Goal: Task Accomplishment & Management: Use online tool/utility

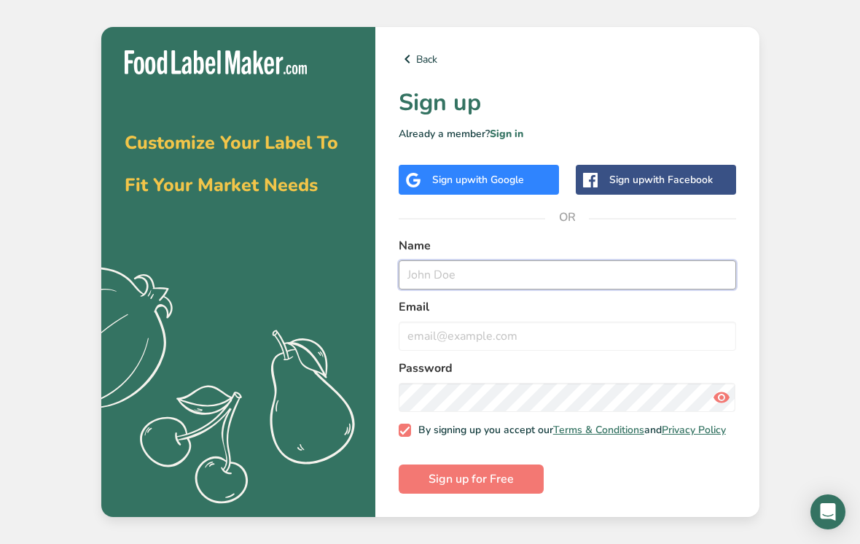
click at [643, 278] on input "text" at bounding box center [567, 274] width 337 height 29
type input "[PERSON_NAME]"
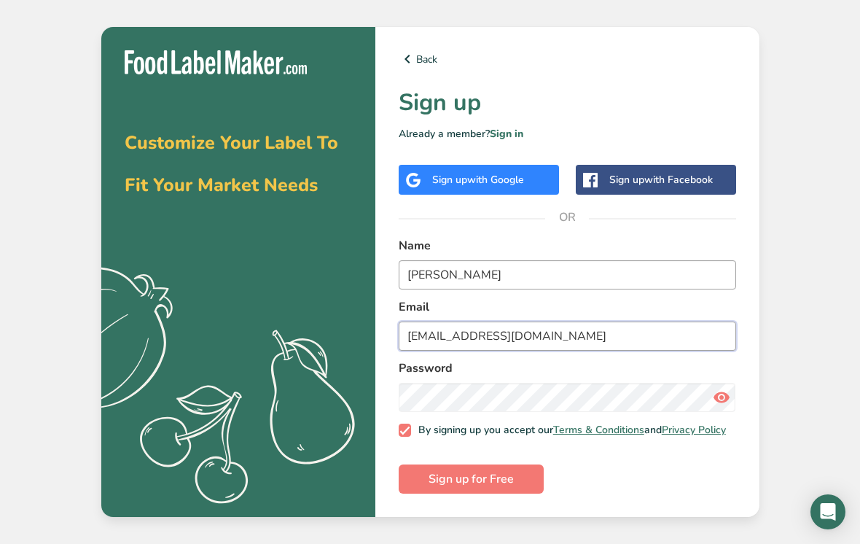
type input "[EMAIL_ADDRESS][DOMAIN_NAME]"
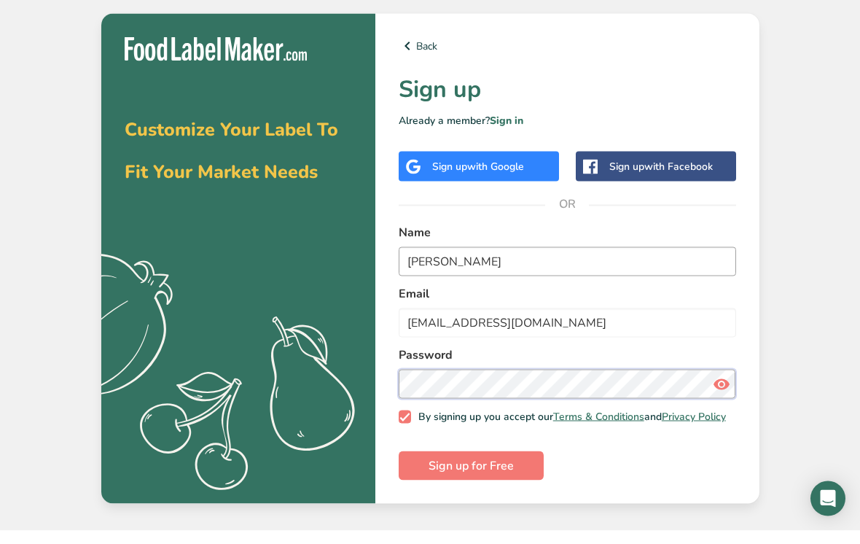
scroll to position [19, 0]
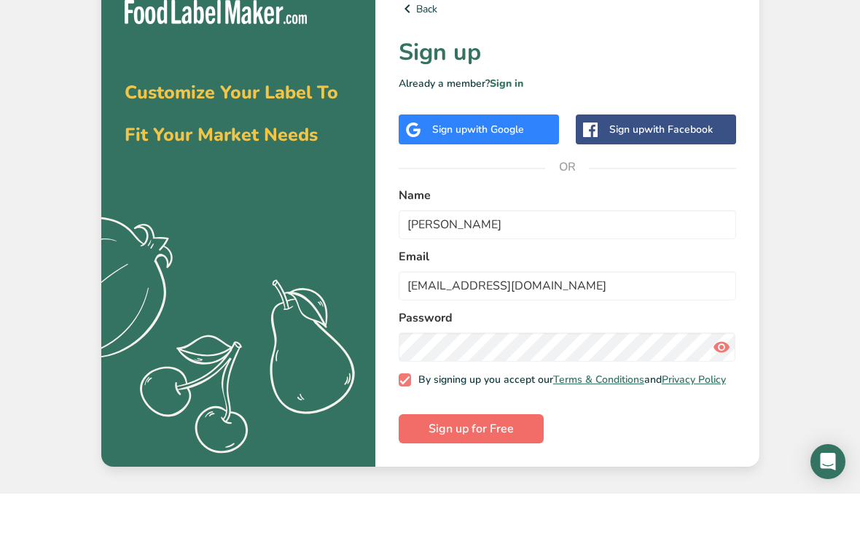
click at [490, 470] on span "Sign up for Free" at bounding box center [471, 478] width 85 height 17
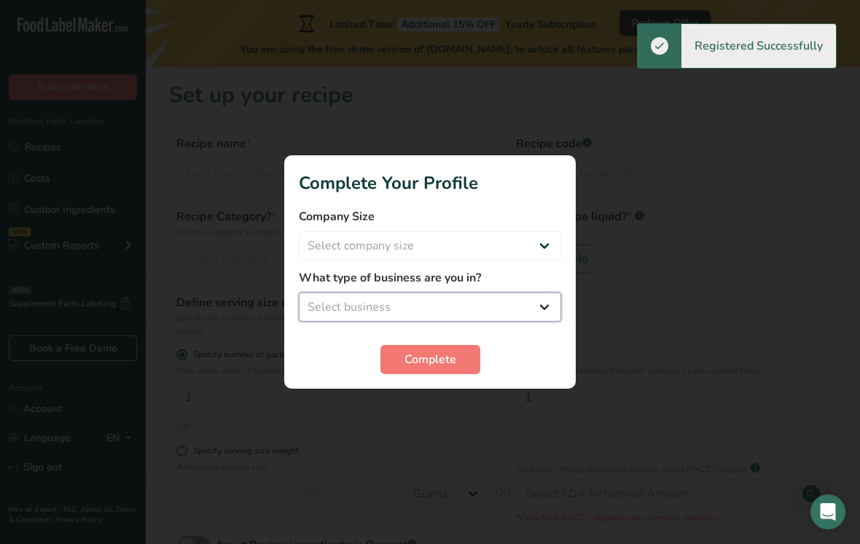
click at [492, 292] on select "Select business Packaged Food Manufacturer Restaurant & Cafe Bakery Meal Plans …" at bounding box center [430, 306] width 262 height 29
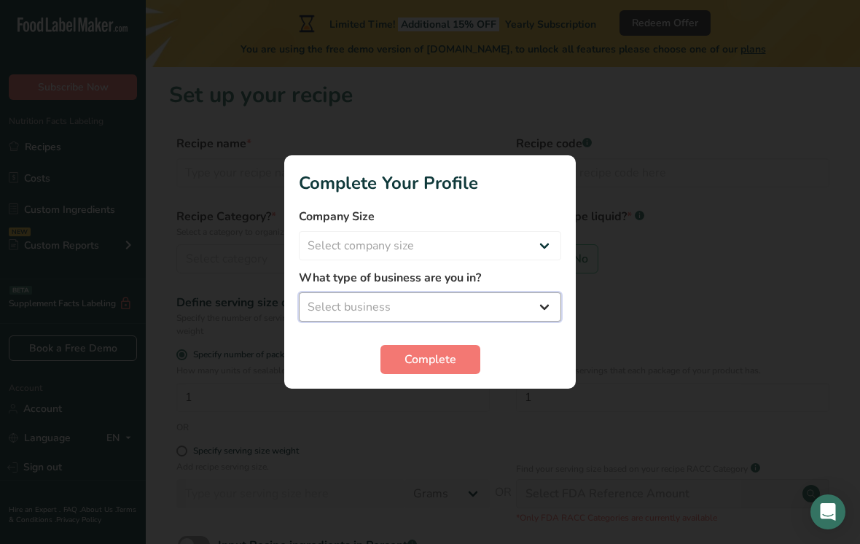
select select "7"
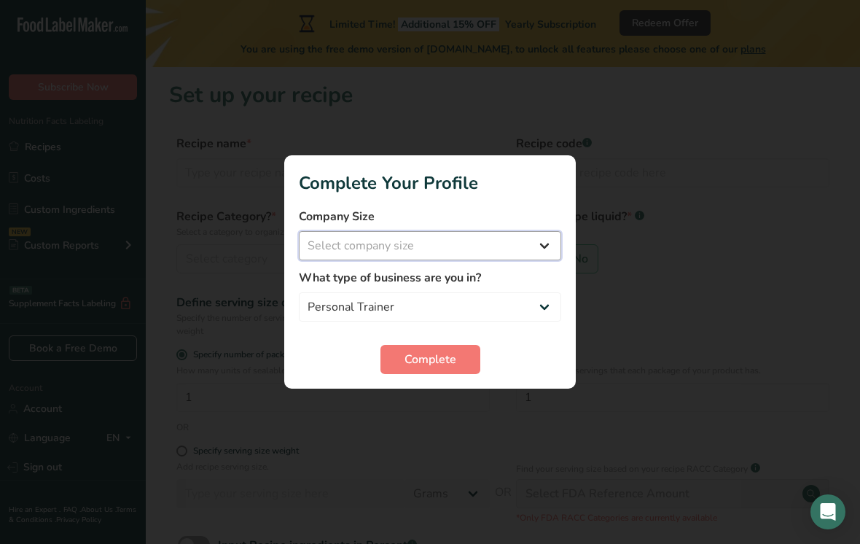
click at [506, 259] on select "Select company size Fewer than 10 Employees 10 to 50 Employees 51 to 500 Employ…" at bounding box center [430, 245] width 262 height 29
select select "1"
click at [506, 342] on form "Company Size Fewer than 10 Employees 10 to 50 Employees 51 to 500 Employees Ove…" at bounding box center [430, 291] width 262 height 166
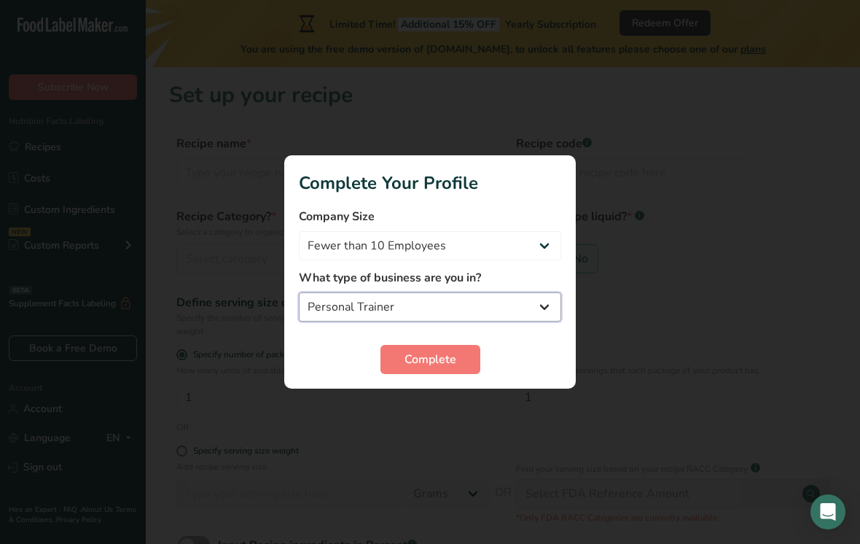
click at [518, 319] on select "Packaged Food Manufacturer Restaurant & Cafe Bakery Meal Plans & Catering Compa…" at bounding box center [430, 306] width 262 height 29
select select "4"
click at [434, 372] on button "Complete" at bounding box center [430, 359] width 100 height 29
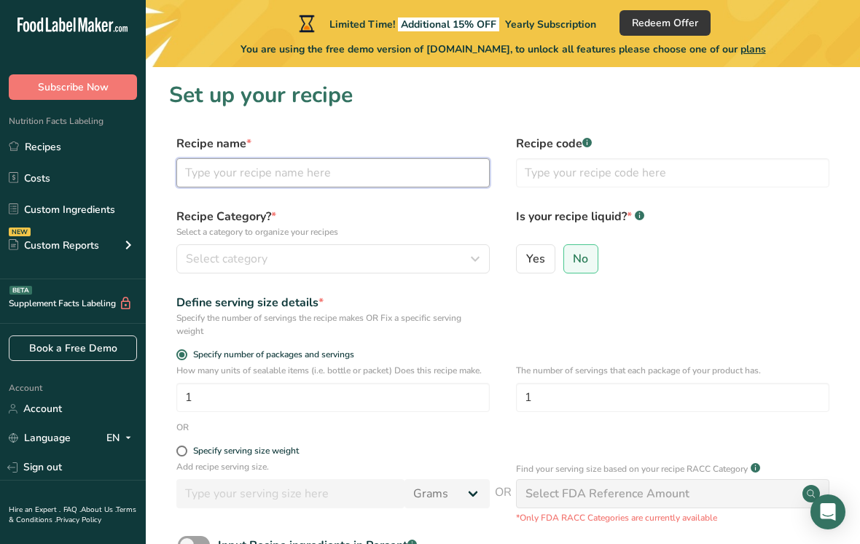
click at [382, 174] on input "text" at bounding box center [332, 172] width 313 height 29
type input "B"
type input "Double chocolate and banana muffin"
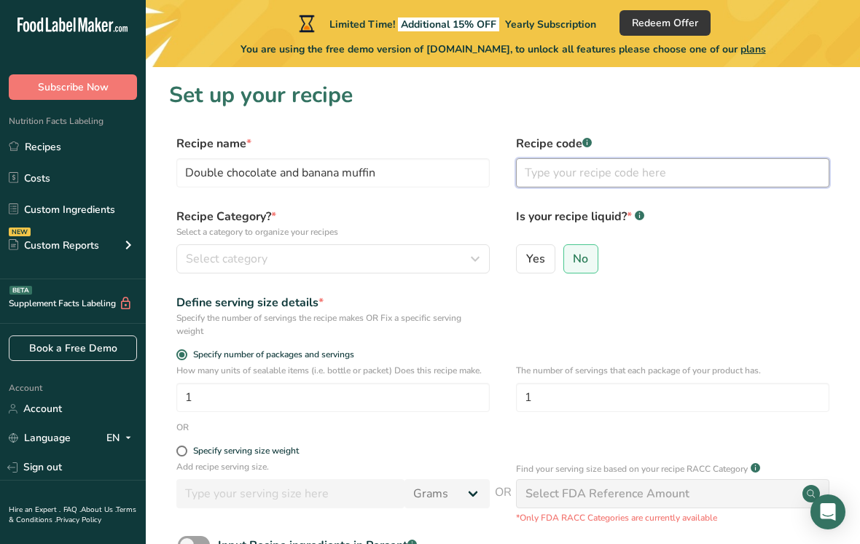
click at [725, 181] on input "text" at bounding box center [672, 172] width 313 height 29
click at [588, 147] on rect at bounding box center [586, 142] width 9 height 9
click at [589, 144] on rect at bounding box center [586, 142] width 9 height 9
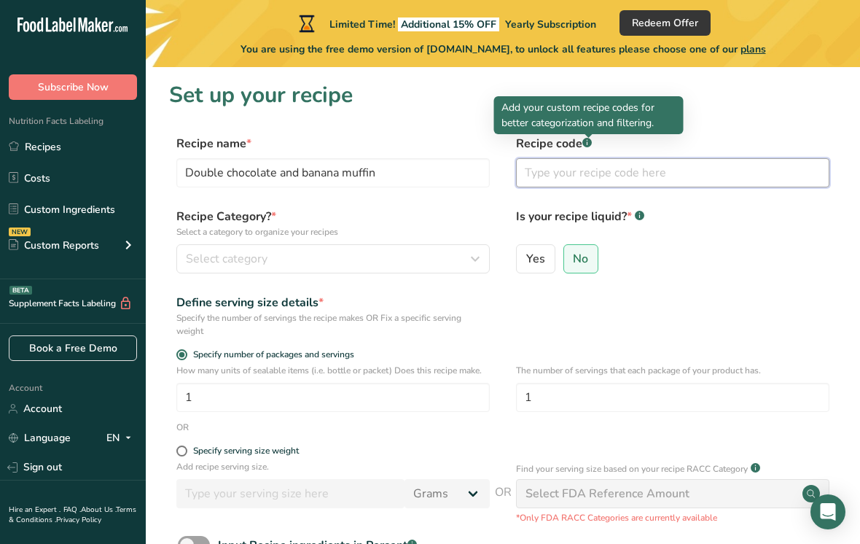
click at [687, 172] on input "text" at bounding box center [672, 172] width 313 height 29
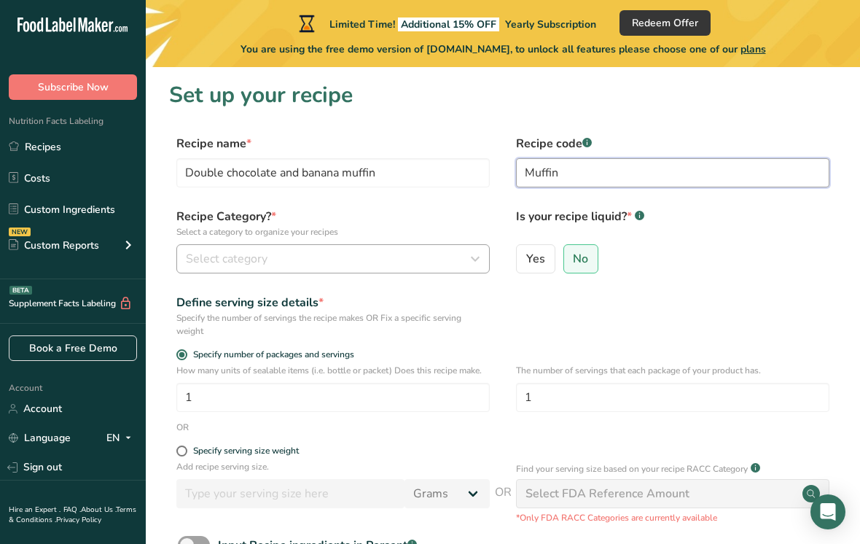
type input "Muffin"
click at [351, 265] on div "Select category" at bounding box center [329, 258] width 286 height 17
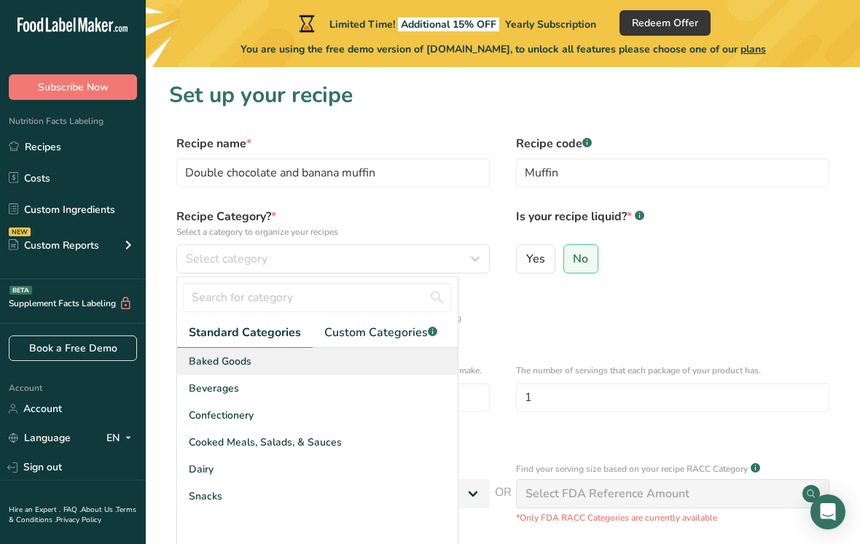
click at [344, 362] on div "Baked Goods" at bounding box center [317, 361] width 281 height 27
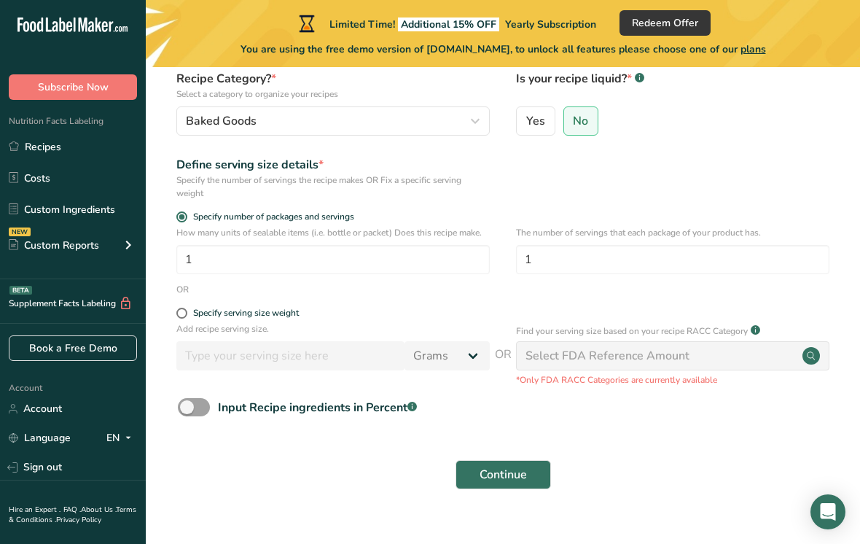
scroll to position [138, 0]
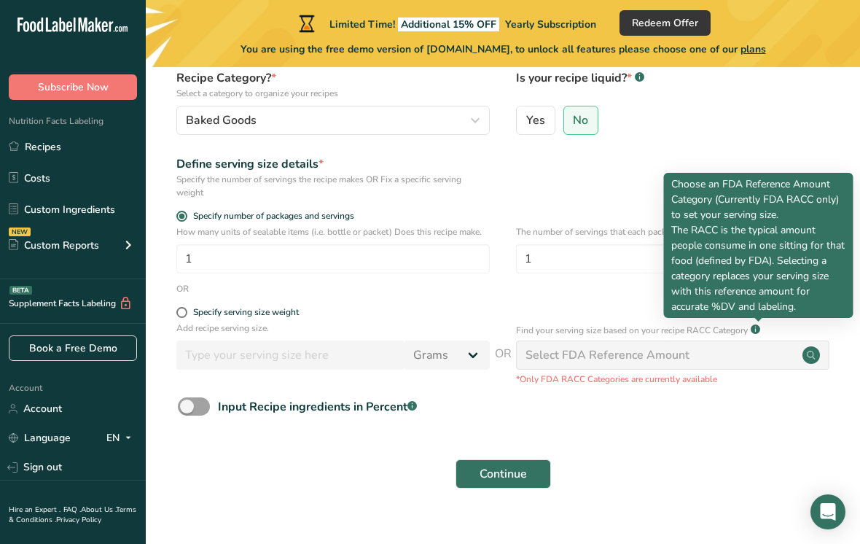
click at [806, 365] on div "Select FDA Reference Amount" at bounding box center [672, 354] width 313 height 29
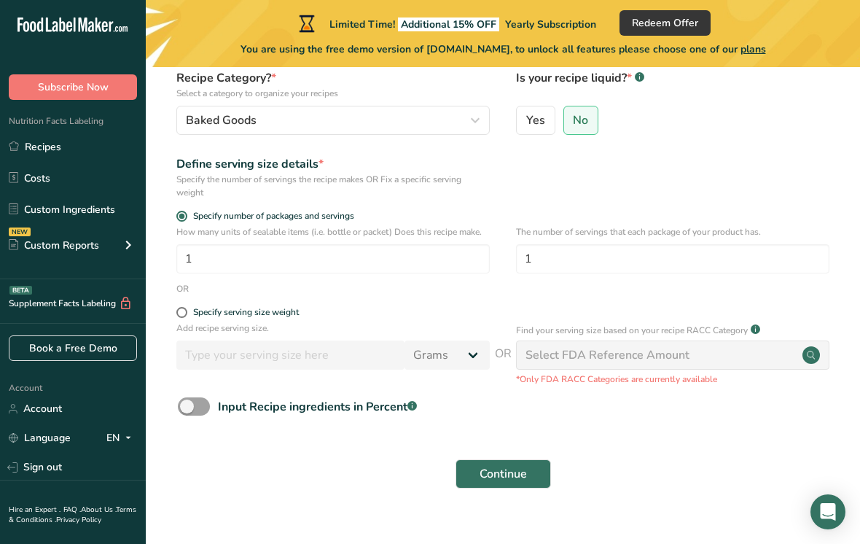
click at [810, 359] on circle at bounding box center [810, 354] width 17 height 17
click at [811, 358] on circle at bounding box center [810, 354] width 17 height 17
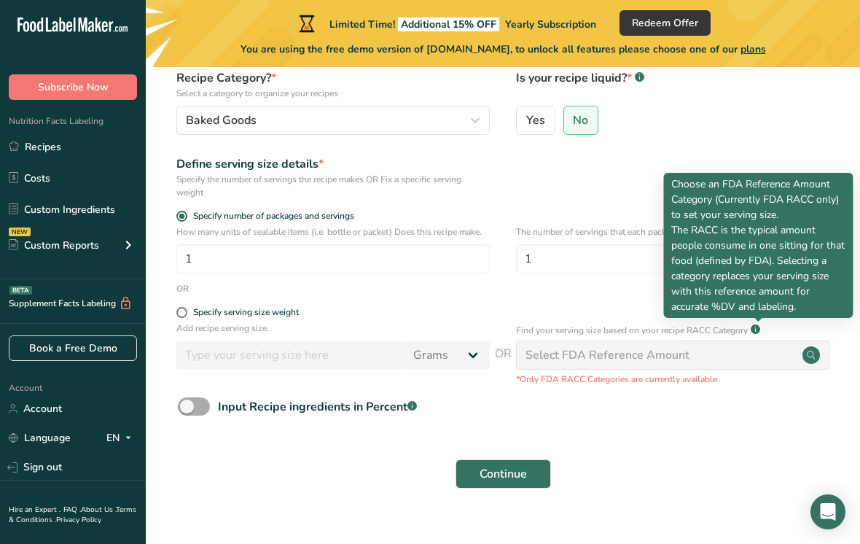
click at [203, 400] on span at bounding box center [194, 406] width 32 height 18
click at [187, 402] on input "Input Recipe ingredients in Percent .a-a{fill:#347362;}.b-a{fill:#fff;}" at bounding box center [182, 406] width 9 height 9
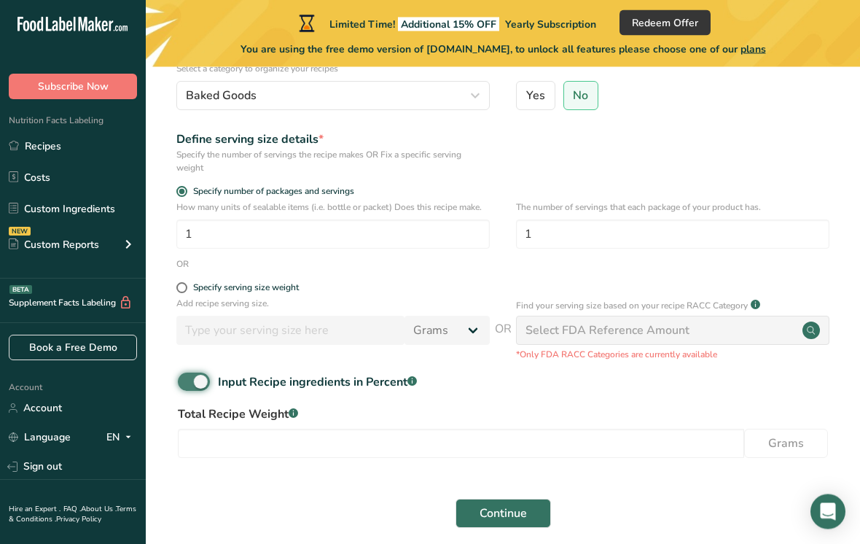
scroll to position [203, 0]
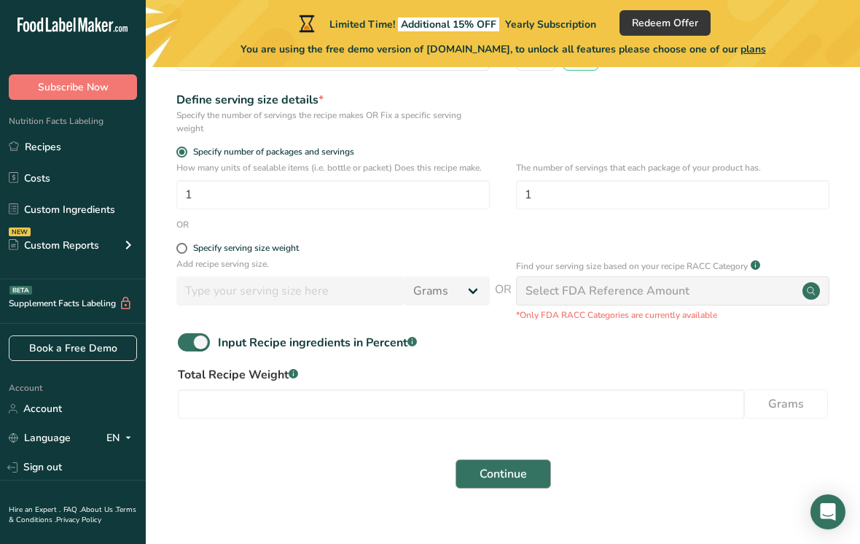
click at [496, 477] on span "Continue" at bounding box center [503, 473] width 47 height 17
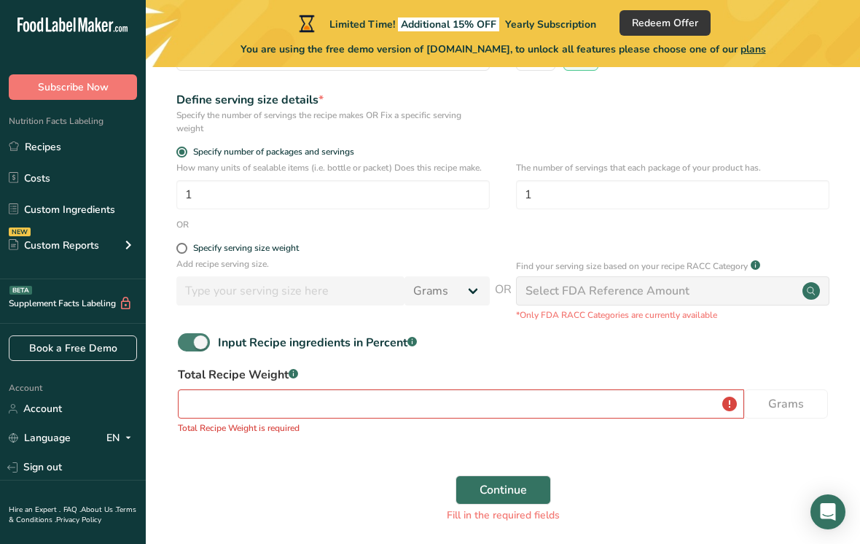
click at [196, 345] on span at bounding box center [194, 342] width 32 height 18
click at [187, 345] on input "Input Recipe ingredients in Percent .a-a{fill:#347362;}.b-a{fill:#fff;}" at bounding box center [182, 341] width 9 height 9
checkbox input "false"
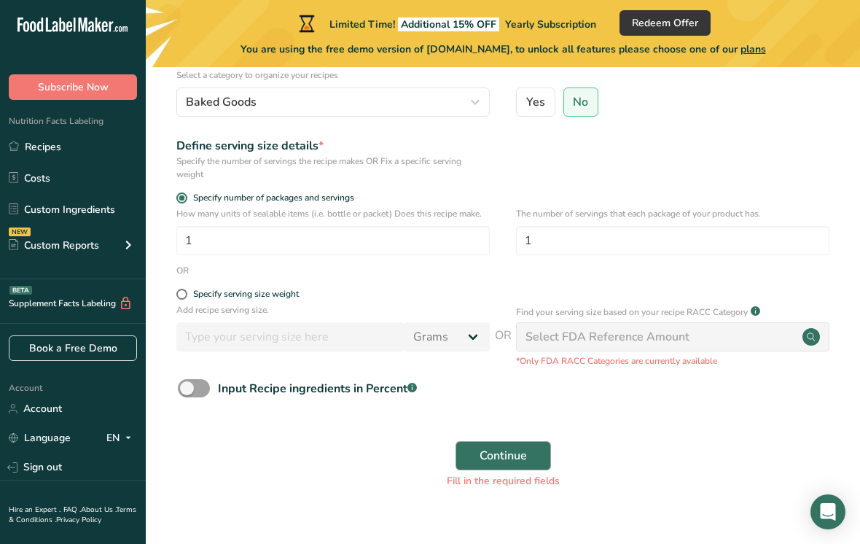
click at [504, 462] on span "Continue" at bounding box center [503, 455] width 47 height 17
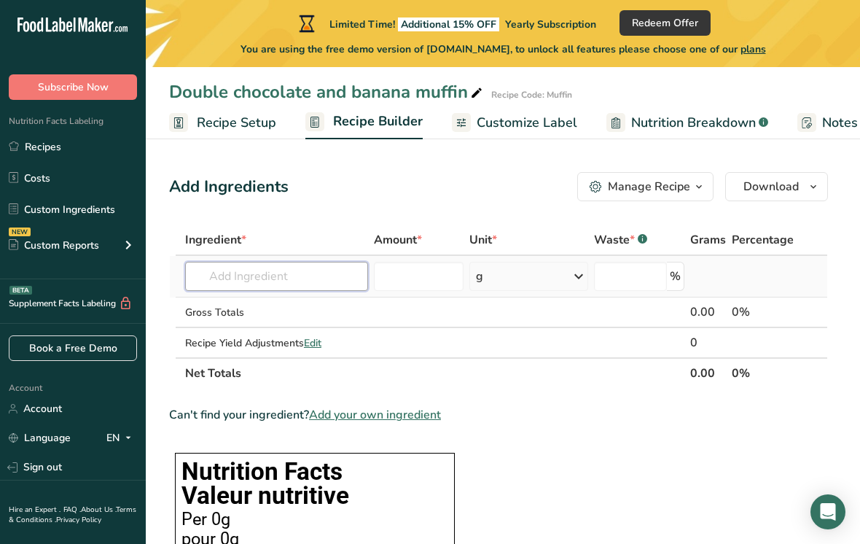
click at [301, 285] on input "text" at bounding box center [276, 276] width 183 height 29
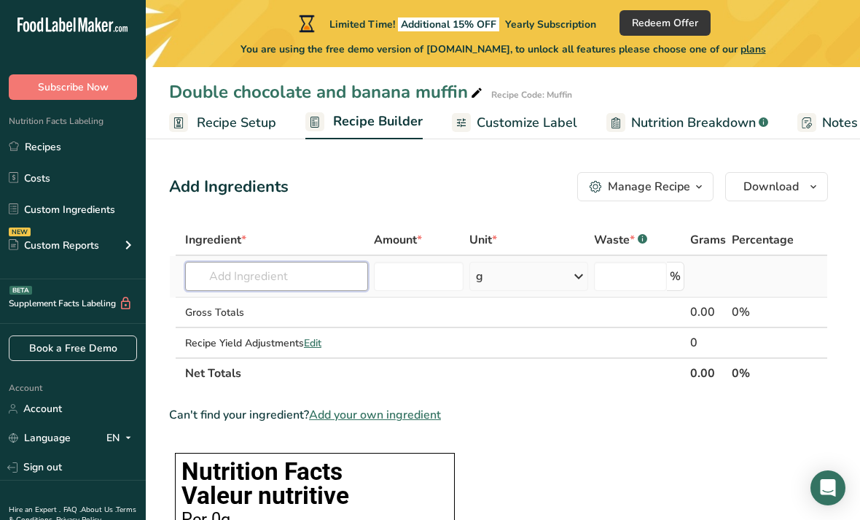
click at [280, 273] on input "text" at bounding box center [276, 276] width 183 height 29
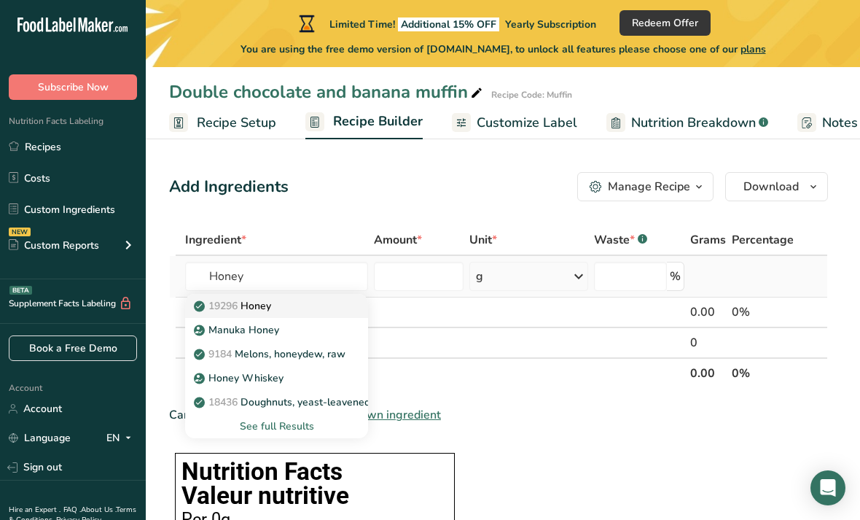
click at [314, 309] on div "19296 Honey" at bounding box center [265, 305] width 136 height 15
type input "Honey"
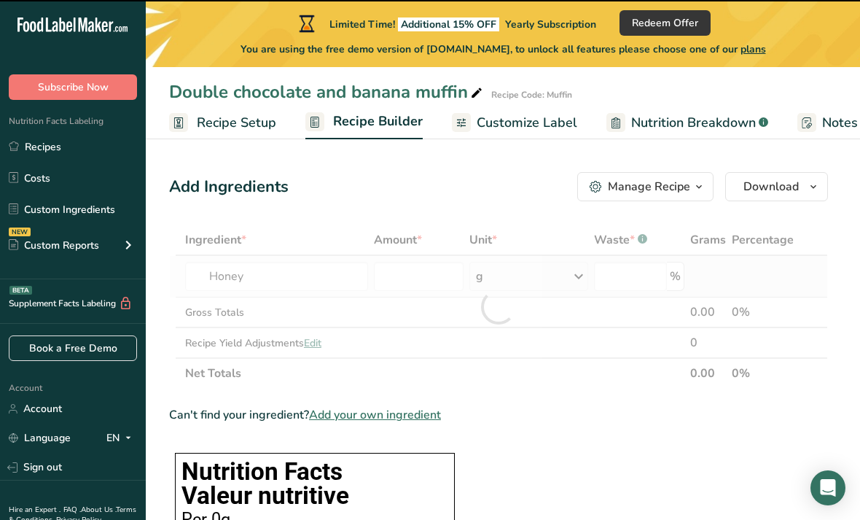
type input "0"
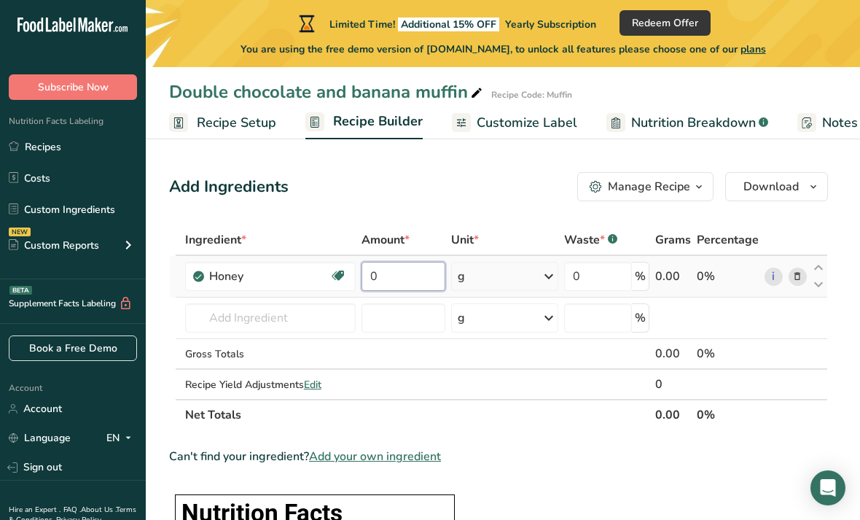
click at [422, 287] on input "0" at bounding box center [404, 276] width 84 height 29
type input "58"
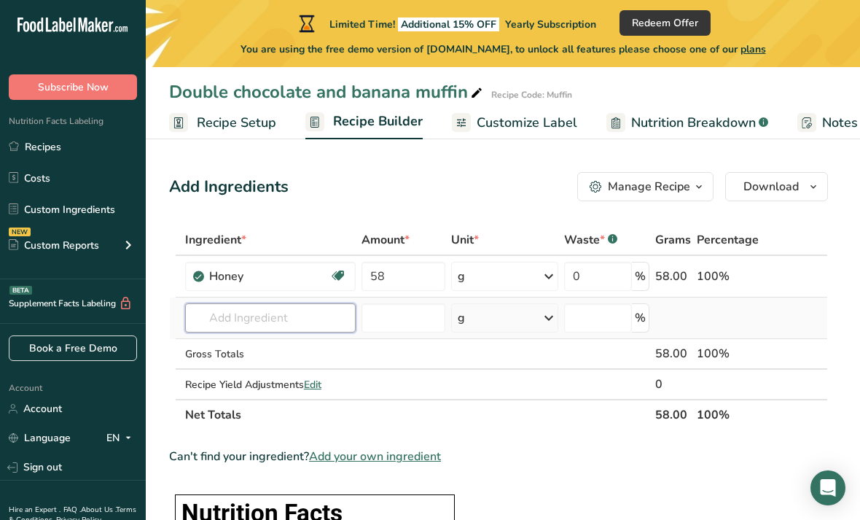
click at [276, 319] on div "Ingredient * Amount * Unit * Waste * .a-a{fill:#347362;}.b-a{fill:#fff;} Grams …" at bounding box center [498, 327] width 659 height 206
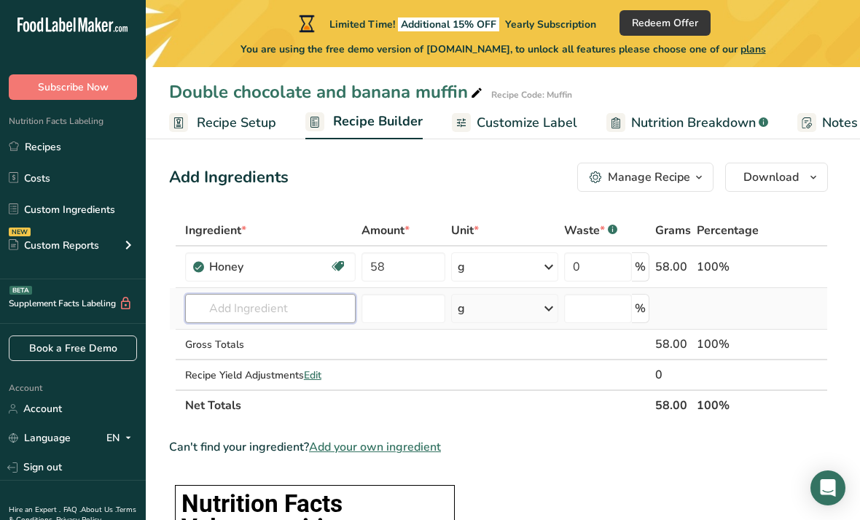
scroll to position [5, 0]
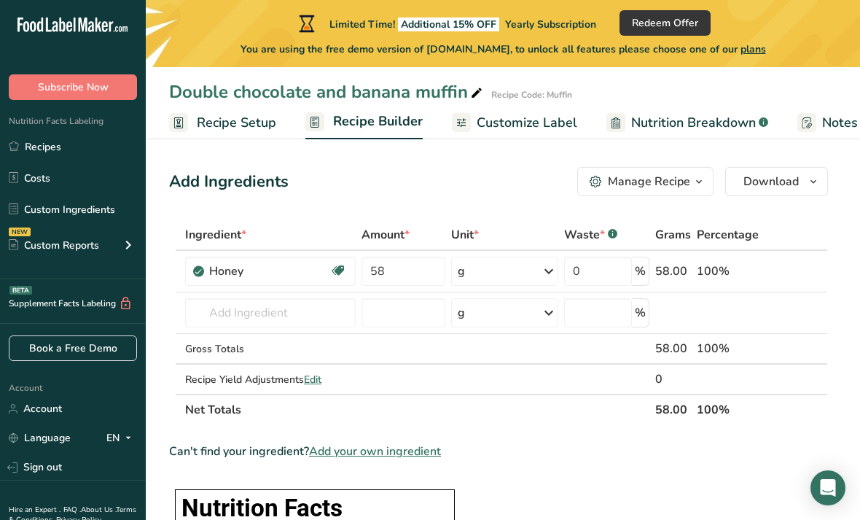
click at [482, 69] on div "Double chocolate and banana muffin Recipe Code: Muffin Recipe Setup Recipe Buil…" at bounding box center [503, 69] width 714 height 139
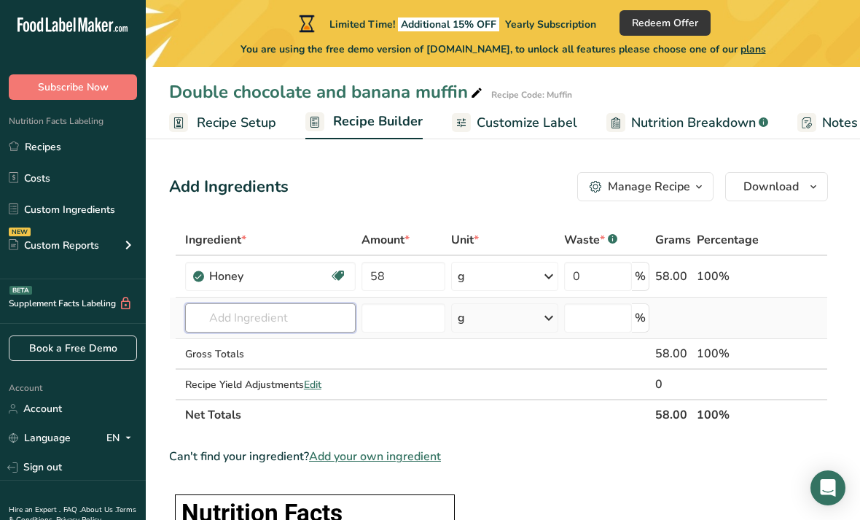
click at [296, 315] on input "text" at bounding box center [270, 317] width 171 height 29
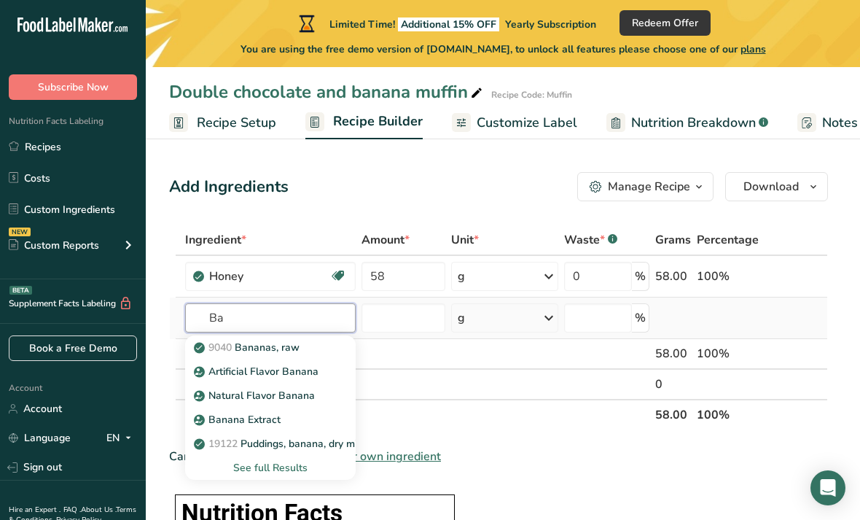
type input "B"
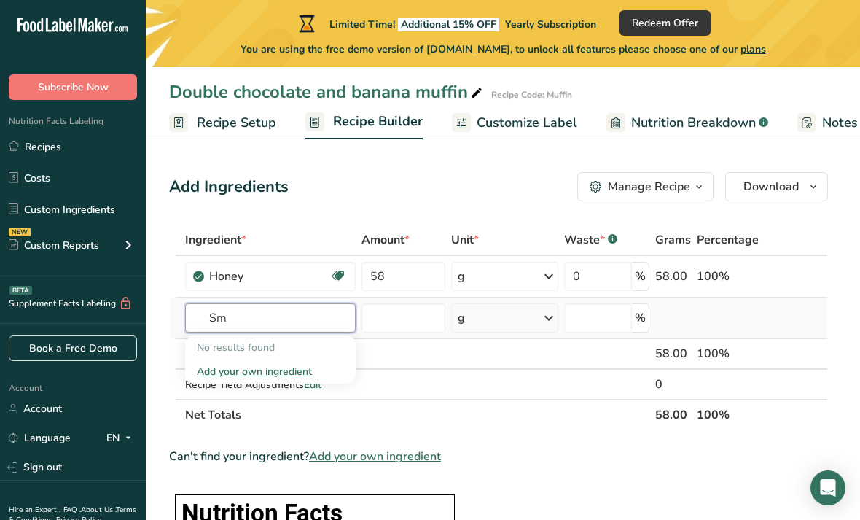
type input "S"
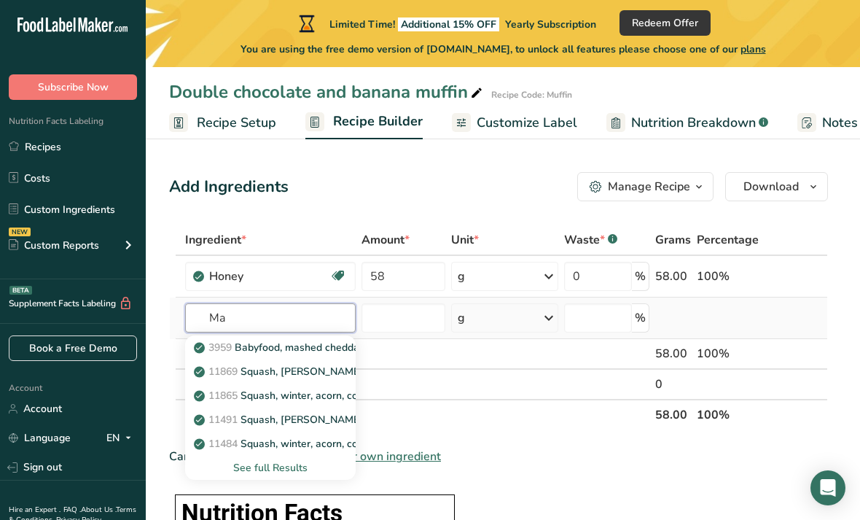
type input "M"
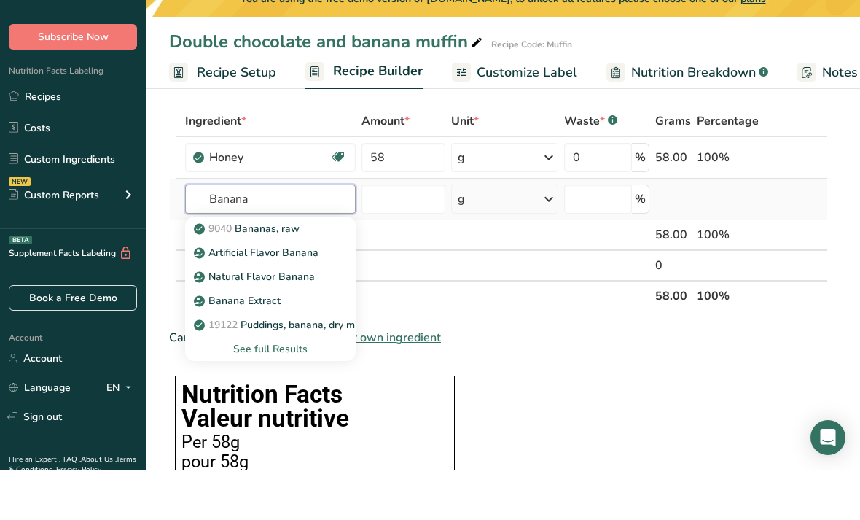
scroll to position [72, 0]
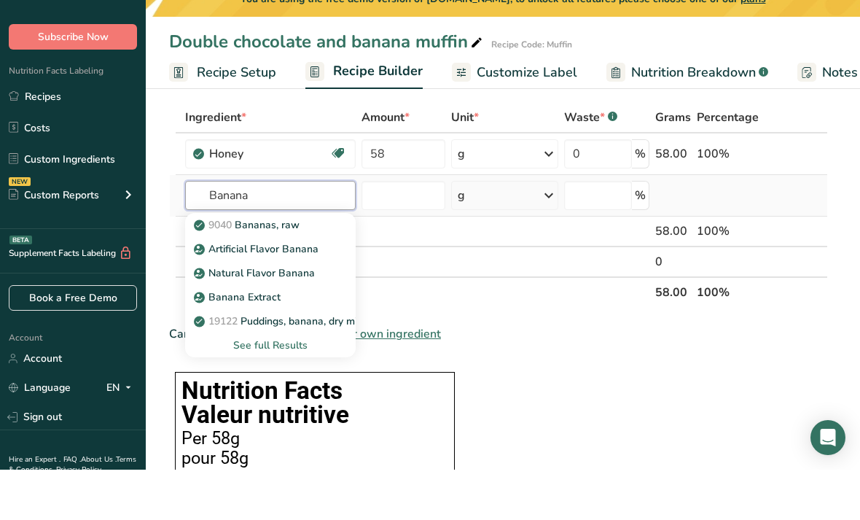
type input "Banana"
click at [255, 388] on div "See full Results" at bounding box center [270, 395] width 147 height 15
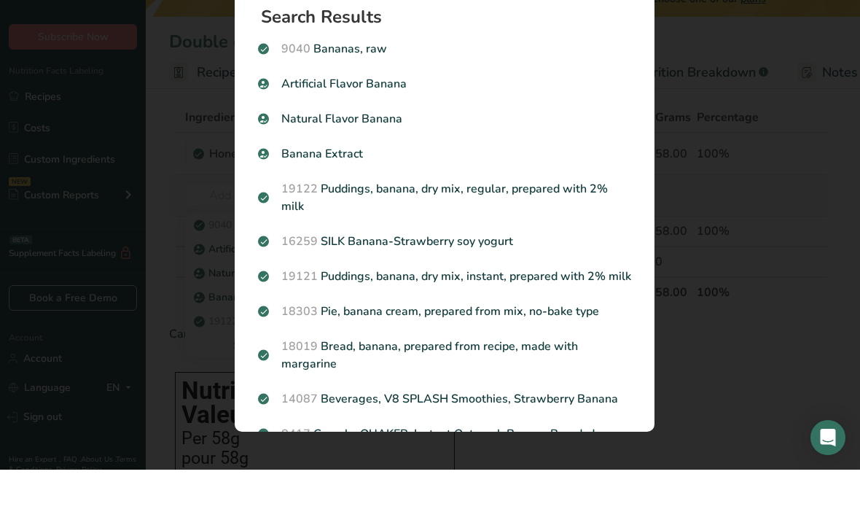
scroll to position [122, 0]
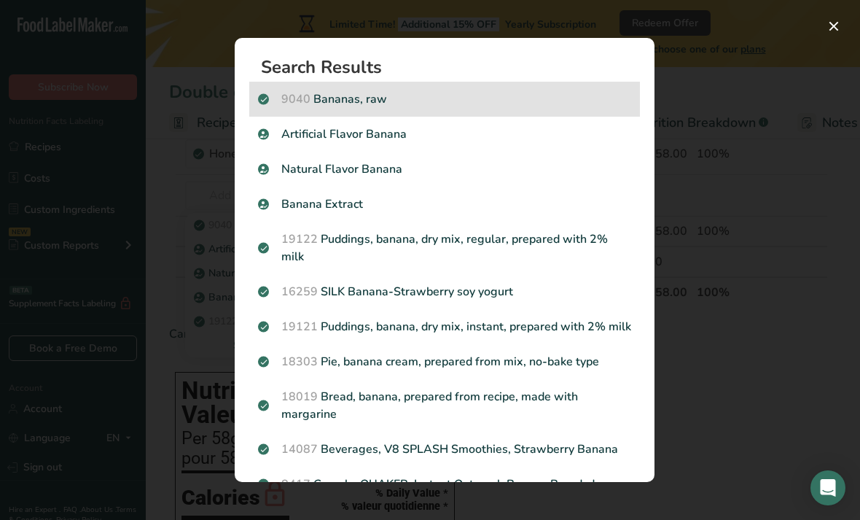
click at [381, 101] on p "9040 [GEOGRAPHIC_DATA], raw" at bounding box center [444, 98] width 373 height 17
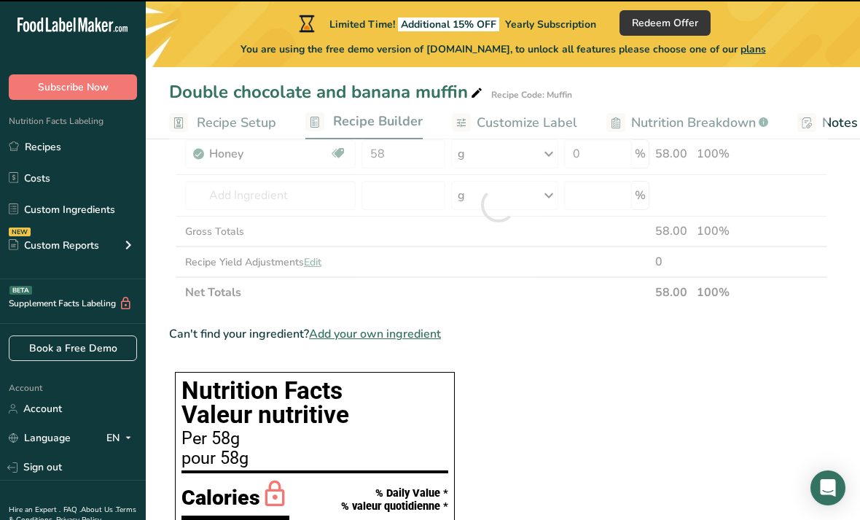
type input "0"
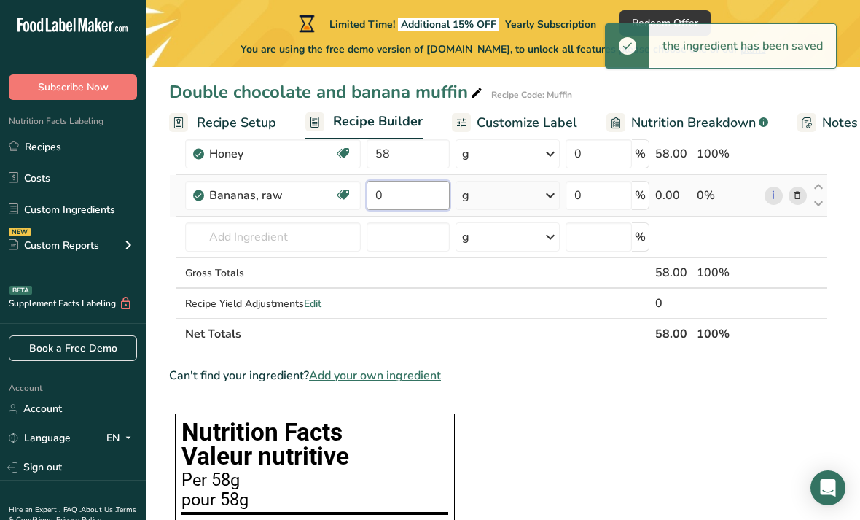
click at [408, 208] on input "0" at bounding box center [408, 195] width 82 height 29
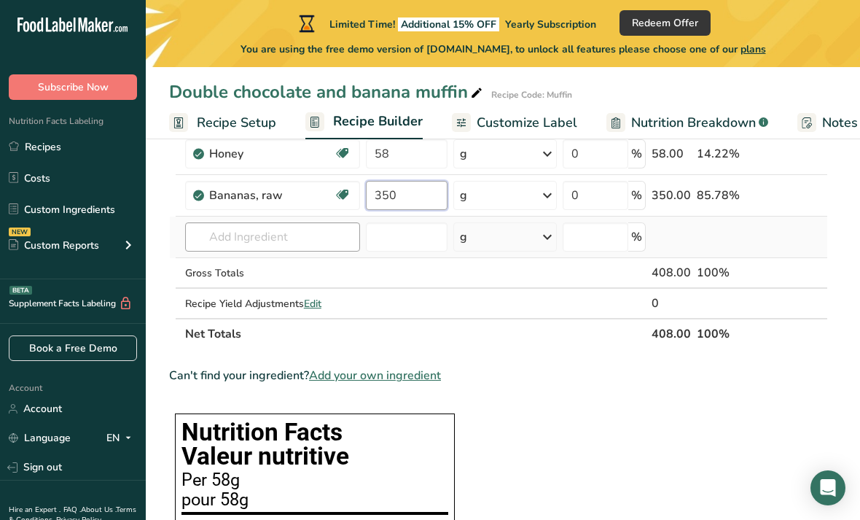
type input "350"
click at [231, 243] on div "Ingredient * Amount * Unit * Waste * .a-a{fill:#347362;}.b-a{fill:#fff;} Grams …" at bounding box center [498, 225] width 659 height 247
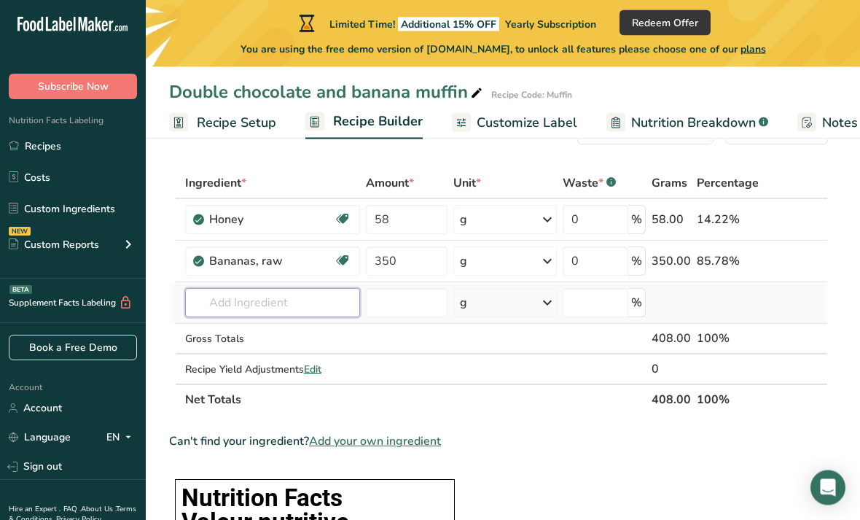
click at [342, 293] on input "text" at bounding box center [272, 303] width 175 height 29
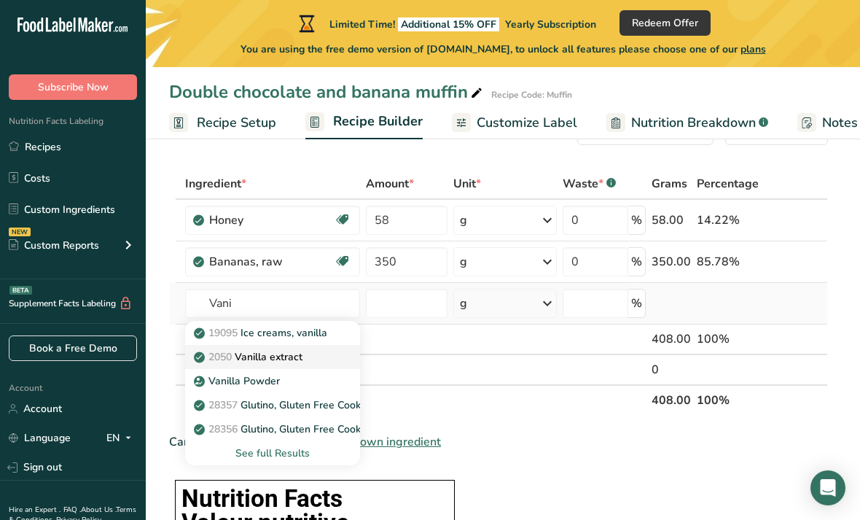
click at [219, 362] on span "2050" at bounding box center [219, 357] width 23 height 14
type input "Vanilla extract"
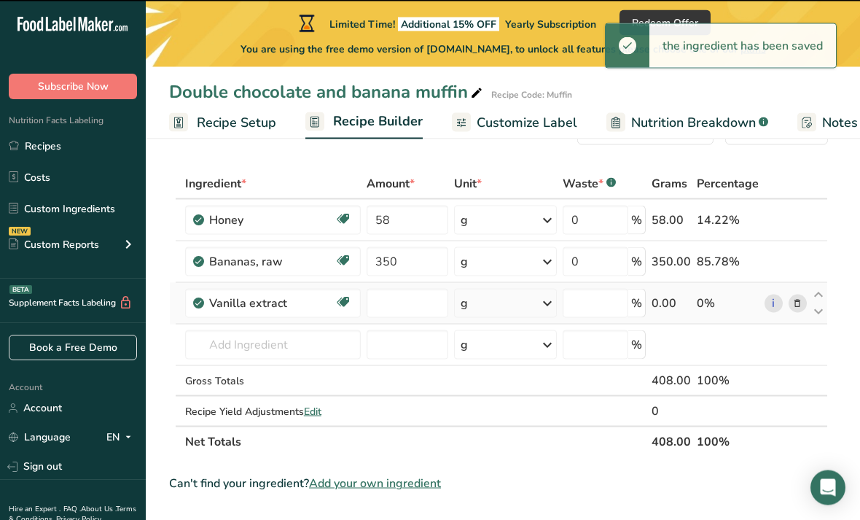
type input "0"
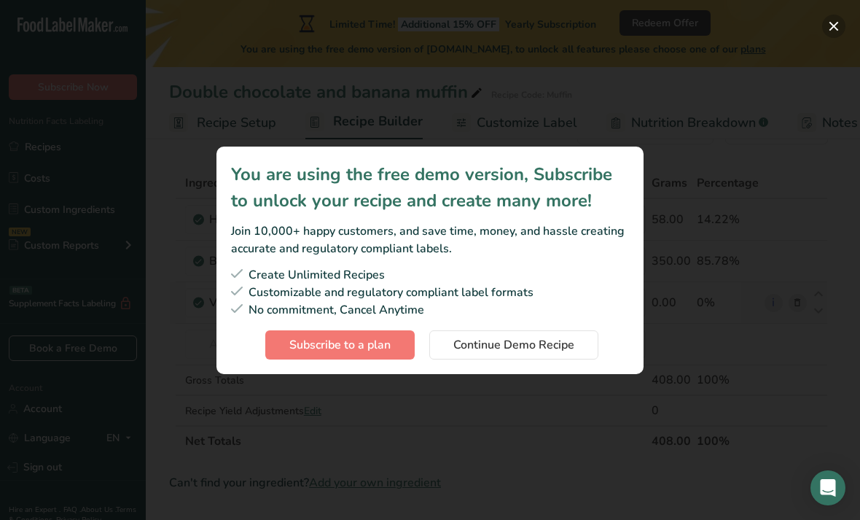
click at [829, 28] on button "Subscription modal" at bounding box center [833, 26] width 23 height 23
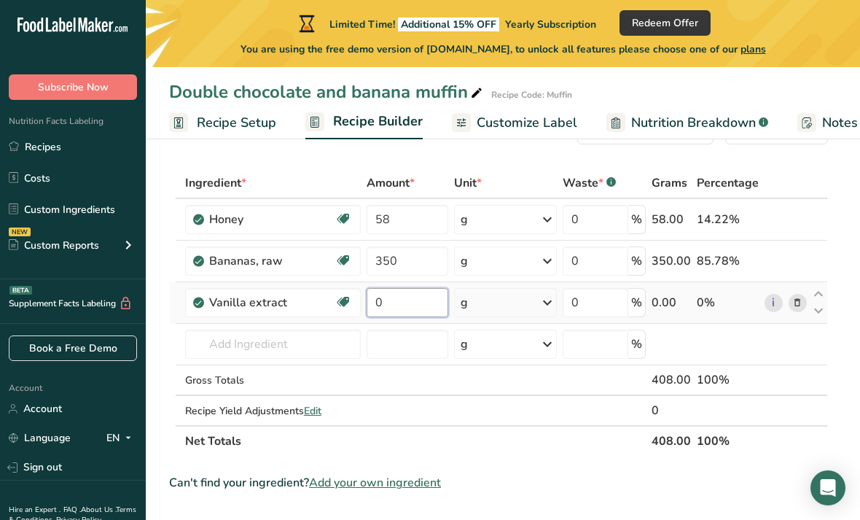
click at [407, 305] on input "0" at bounding box center [408, 302] width 82 height 29
type input "5"
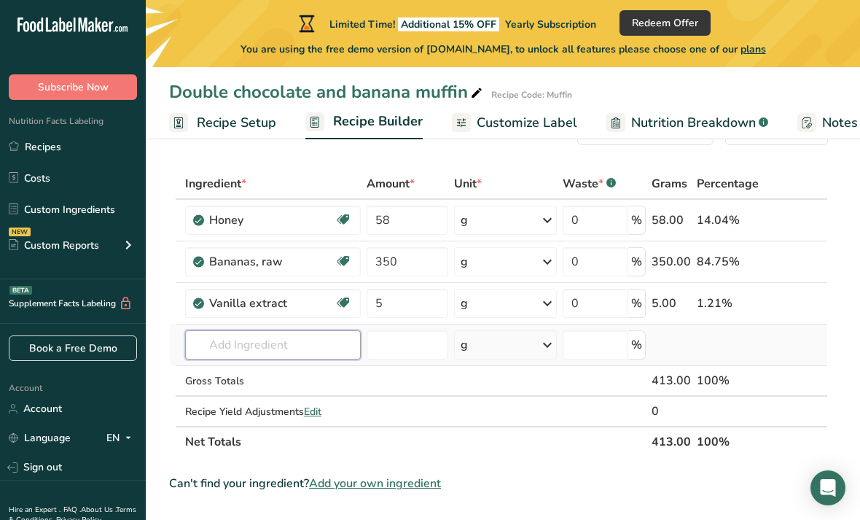
click at [243, 345] on div "Ingredient * Amount * Unit * Waste * .a-a{fill:#347362;}.b-a{fill:#fff;} Grams …" at bounding box center [498, 312] width 659 height 289
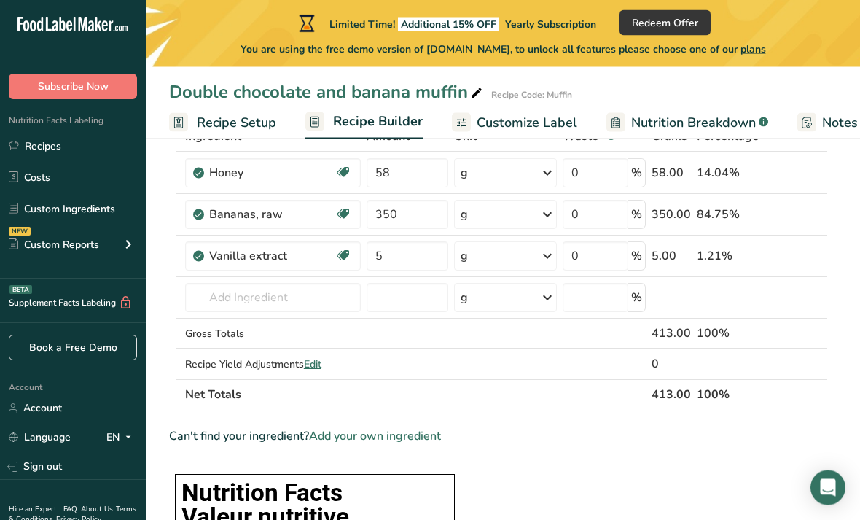
scroll to position [101, 0]
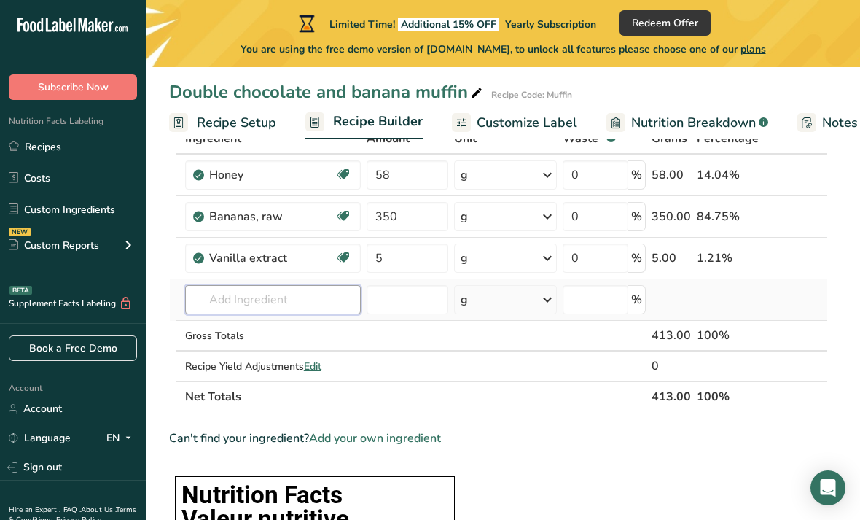
click at [336, 307] on input "text" at bounding box center [273, 299] width 176 height 29
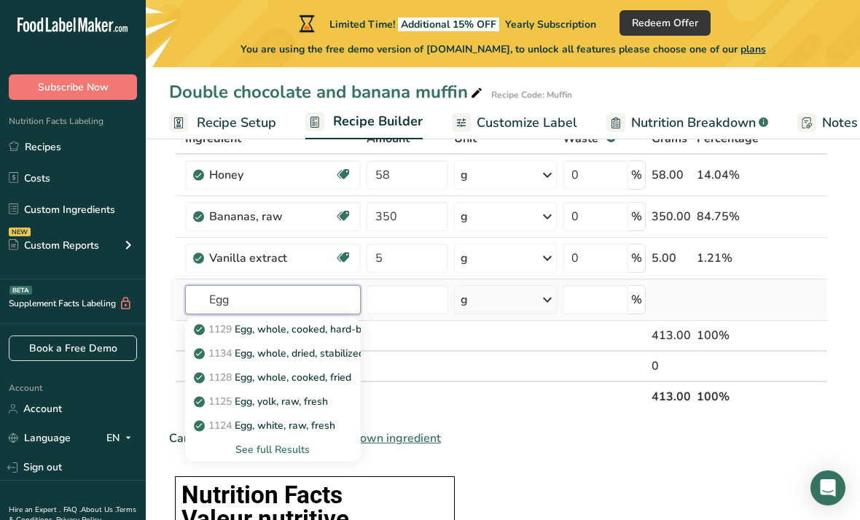
type input "Egg"
click at [294, 446] on div "See full Results" at bounding box center [273, 449] width 152 height 15
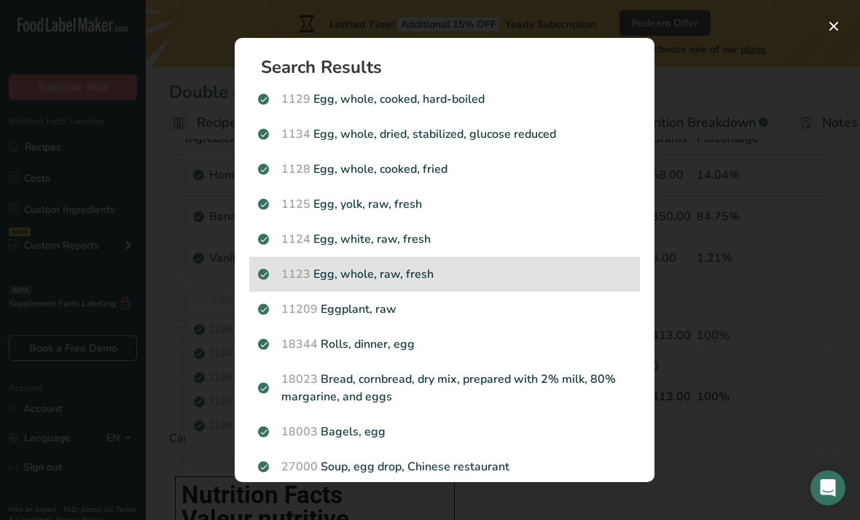
click at [440, 260] on div "1123 Egg, whole, raw, fresh" at bounding box center [444, 274] width 391 height 35
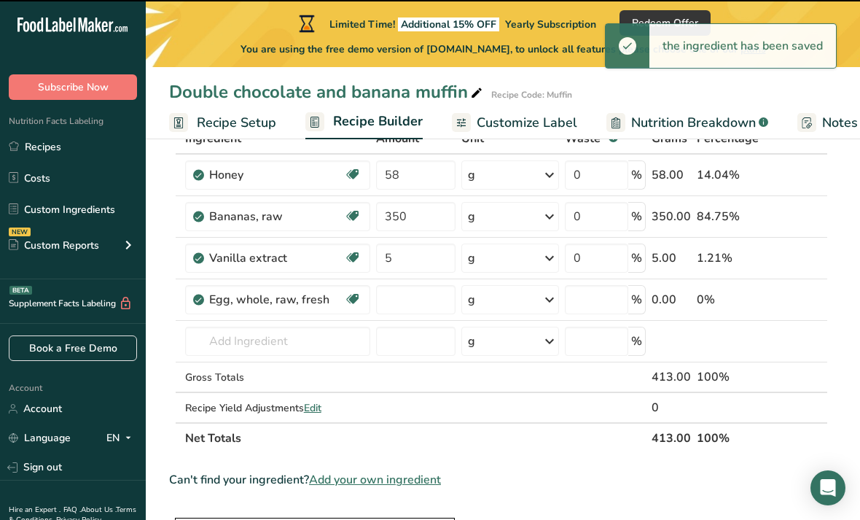
type input "0"
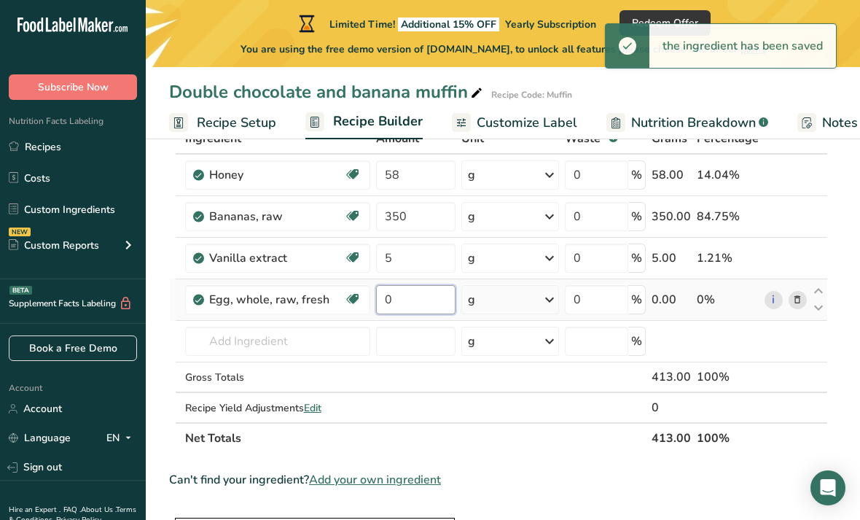
click at [399, 302] on input "0" at bounding box center [415, 299] width 79 height 29
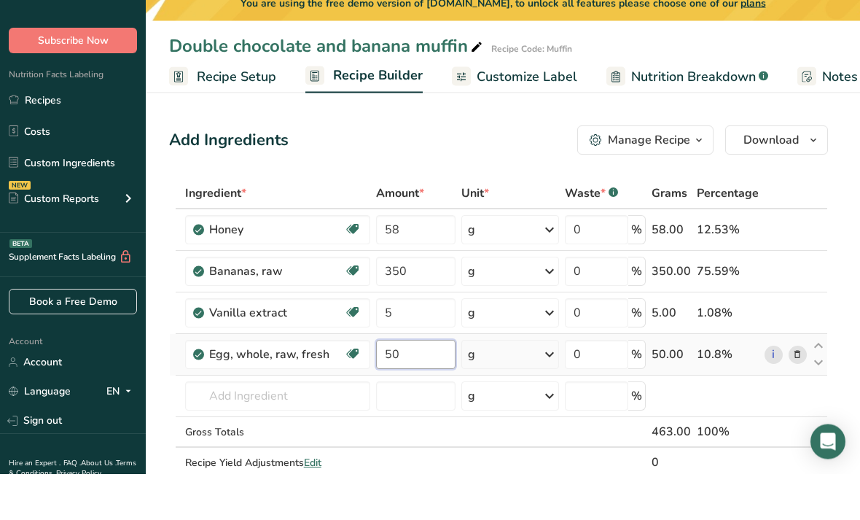
scroll to position [1, 0]
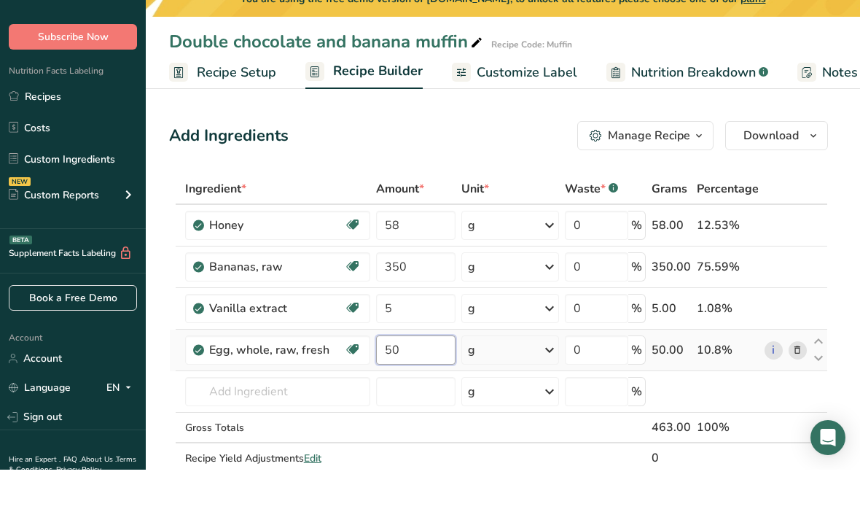
type input "5"
click at [547, 356] on div "Ingredient * Amount * Unit * Waste * .a-a{fill:#347362;}.b-a{fill:#fff;} Grams …" at bounding box center [498, 389] width 659 height 330
type input "0"
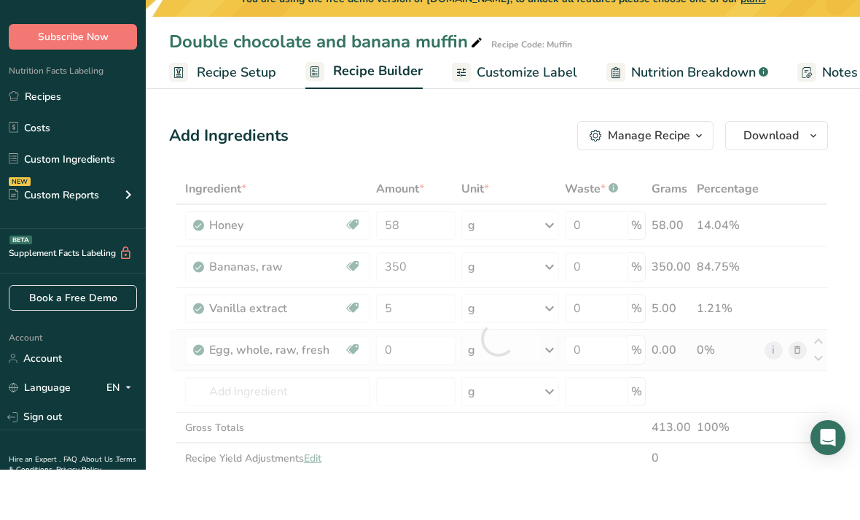
scroll to position [51, 0]
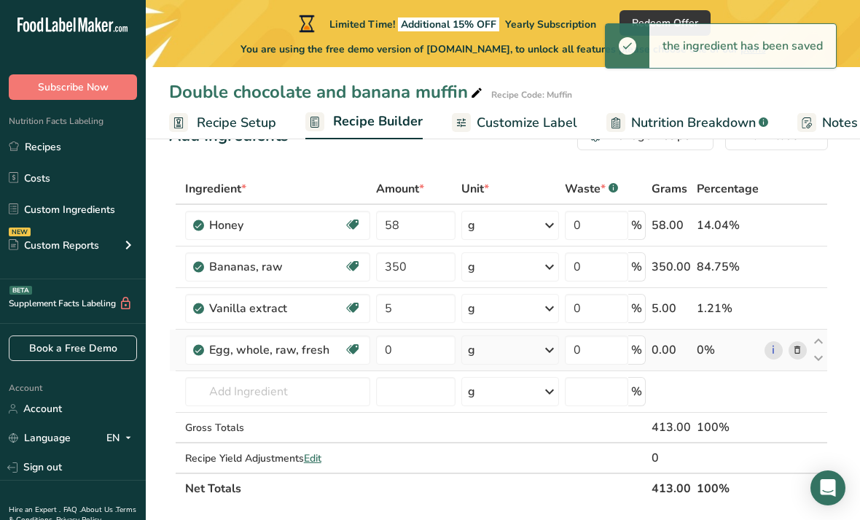
click at [553, 354] on icon at bounding box center [549, 350] width 17 height 26
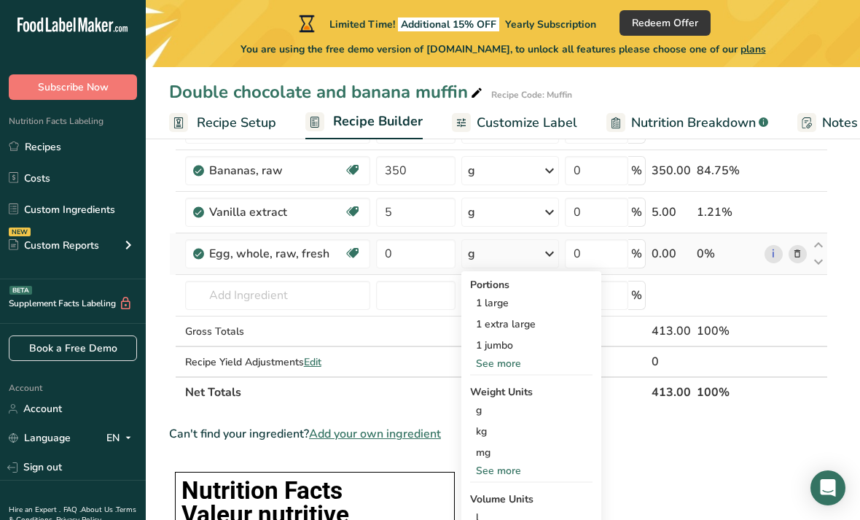
scroll to position [135, 0]
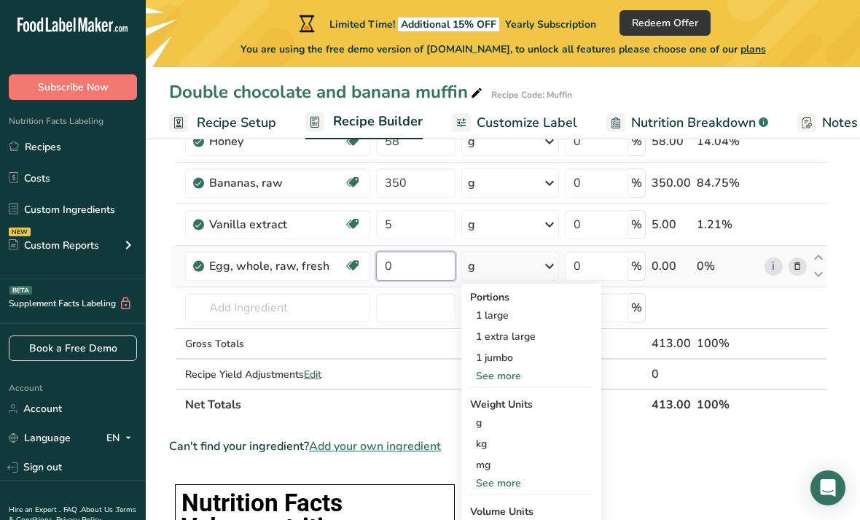
click at [423, 270] on input "0" at bounding box center [415, 265] width 79 height 29
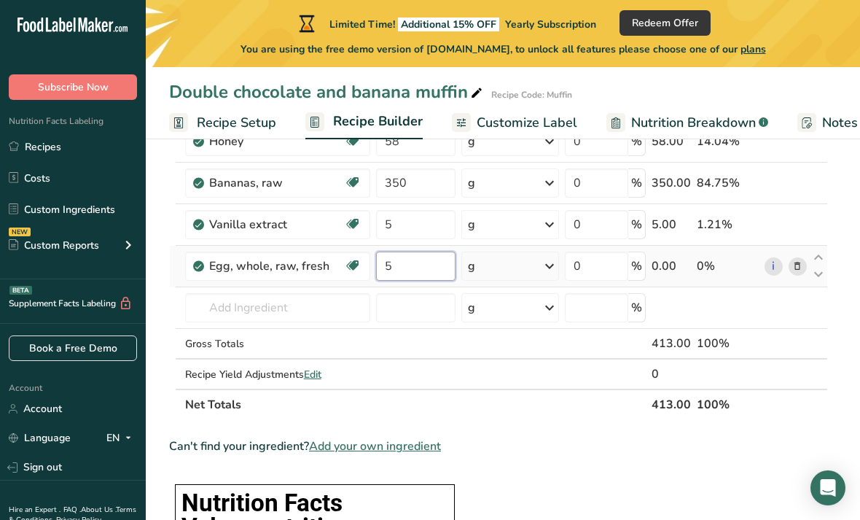
type input "50"
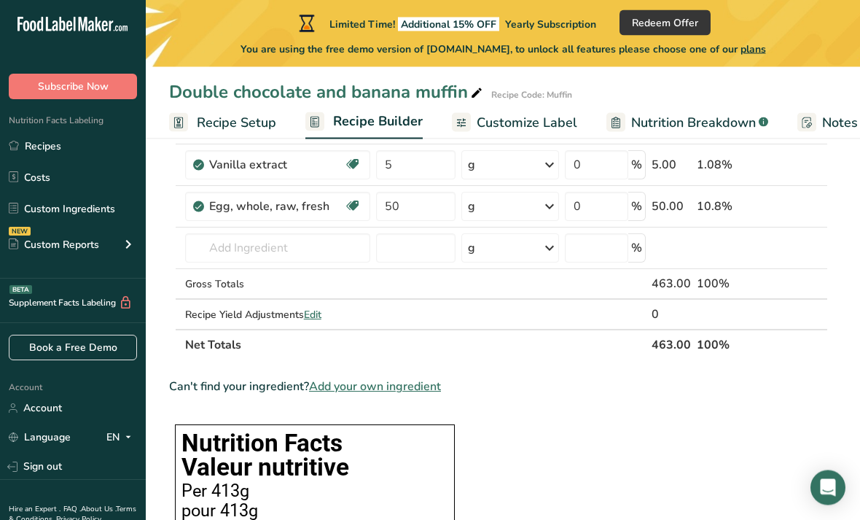
scroll to position [193, 0]
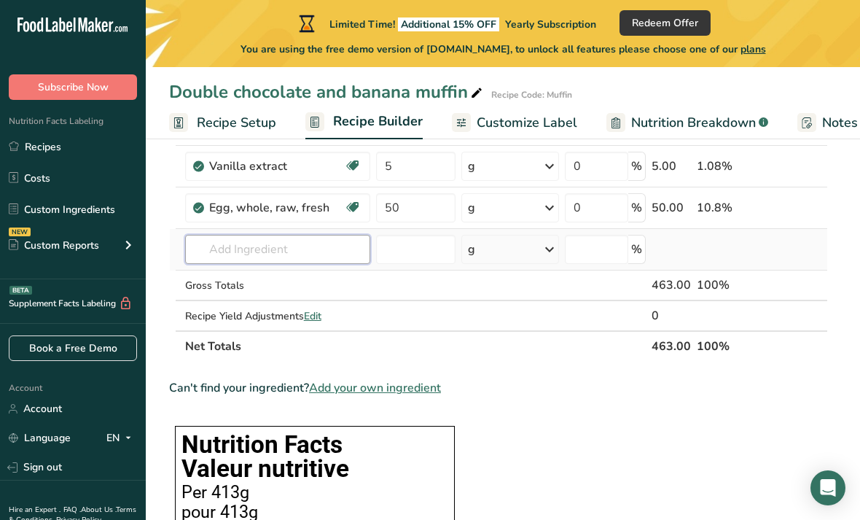
click at [332, 256] on input "text" at bounding box center [277, 249] width 185 height 29
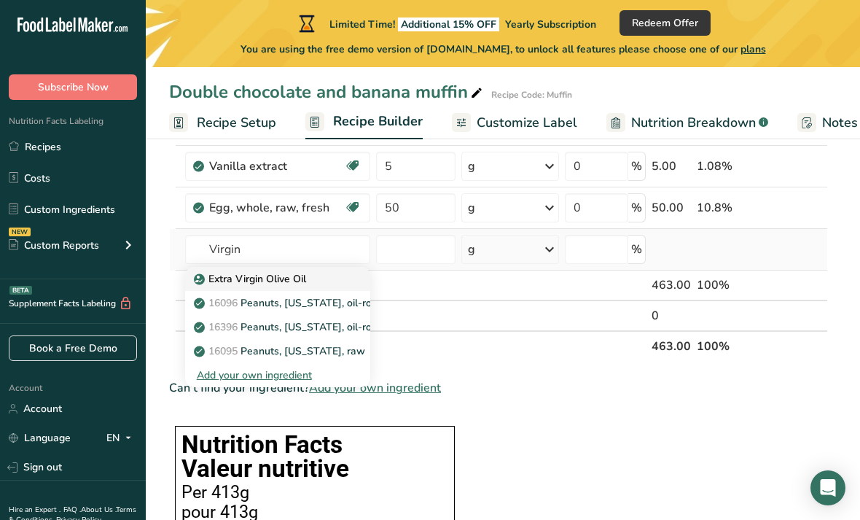
click at [329, 278] on div "Extra Virgin Olive Oil" at bounding box center [266, 278] width 138 height 15
type input "Extra Virgin Olive Oil"
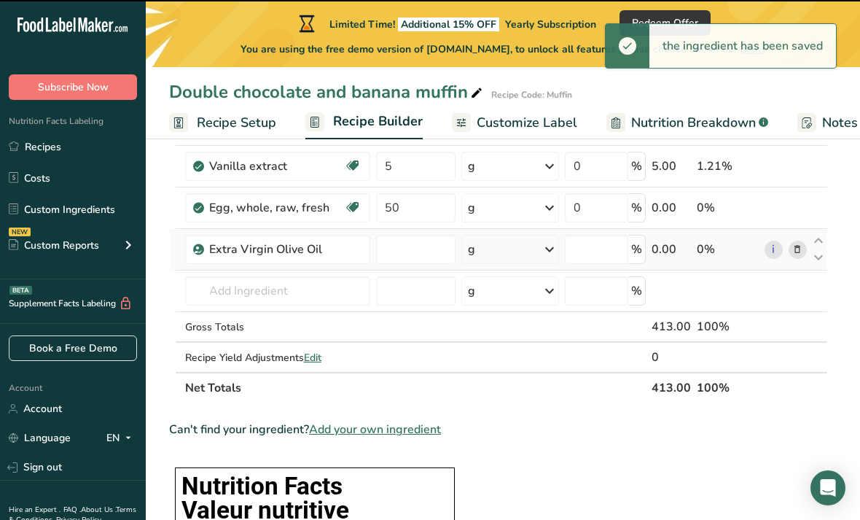
type input "0"
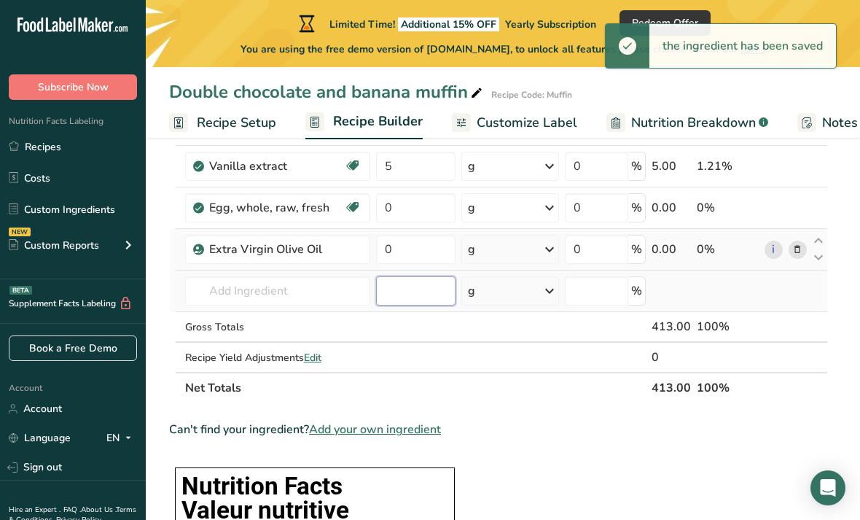
click at [420, 289] on input "number" at bounding box center [415, 290] width 79 height 29
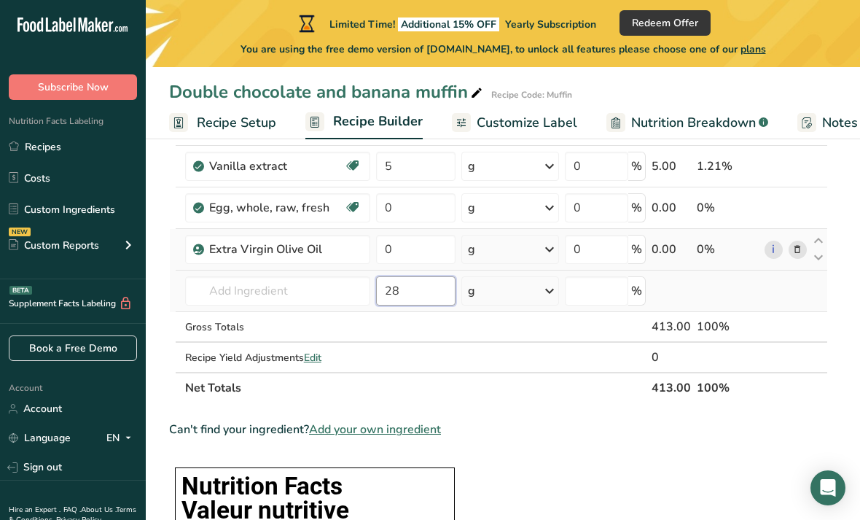
type input "2"
click at [435, 257] on input "0" at bounding box center [415, 249] width 79 height 29
type input "28"
click at [429, 230] on div "Ingredient * Amount * Unit * Waste * .a-a{fill:#347362;}.b-a{fill:#fff;} Grams …" at bounding box center [498, 217] width 659 height 372
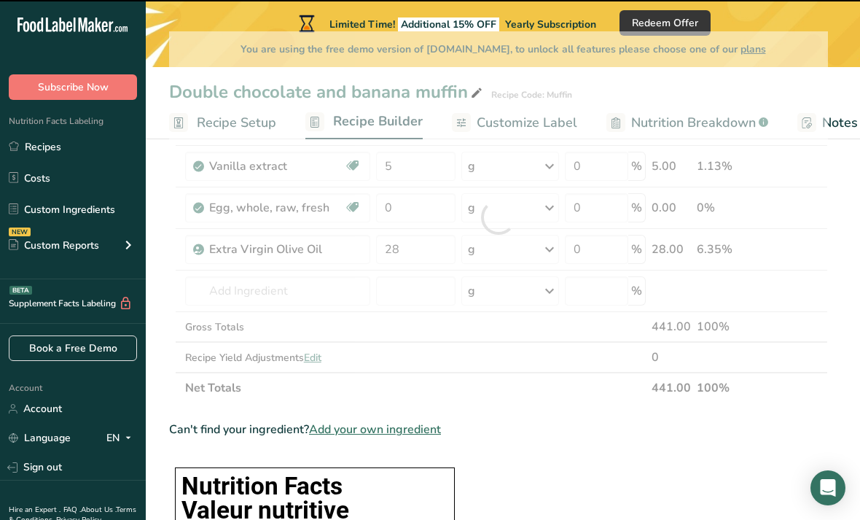
click at [424, 208] on div at bounding box center [498, 217] width 659 height 372
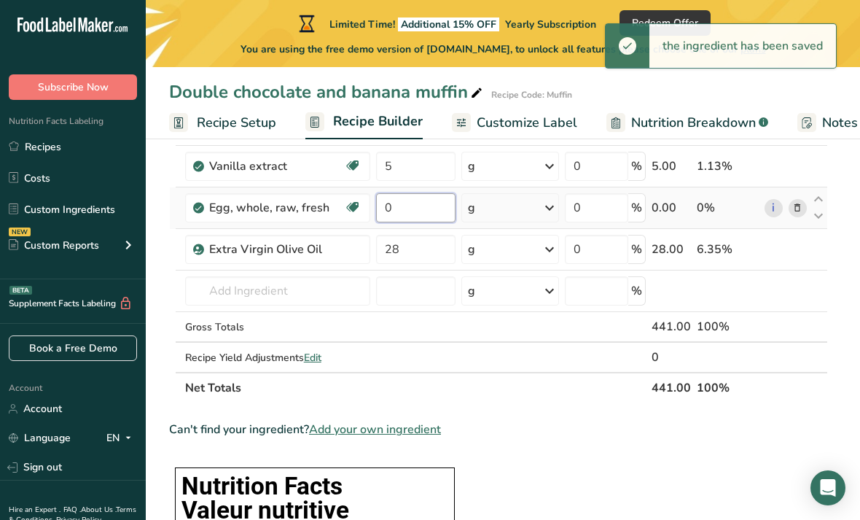
click at [419, 201] on input "0" at bounding box center [415, 207] width 79 height 29
click at [418, 200] on input "0" at bounding box center [415, 207] width 79 height 29
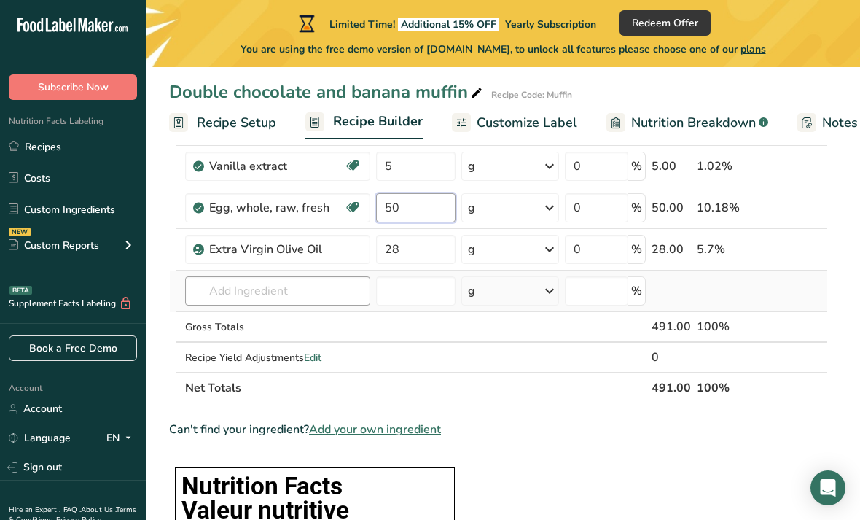
type input "50"
click at [332, 286] on div "Ingredient * Amount * Unit * Waste * .a-a{fill:#347362;}.b-a{fill:#fff;} Grams …" at bounding box center [498, 217] width 659 height 372
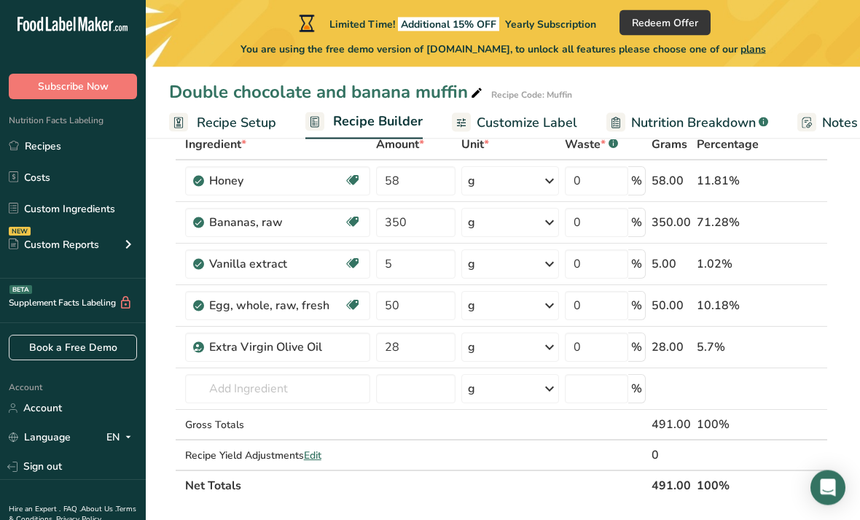
scroll to position [91, 0]
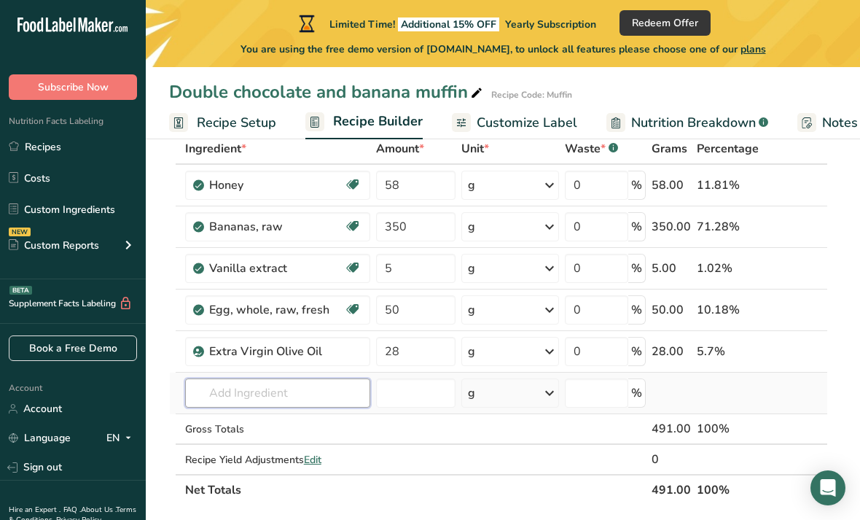
click at [340, 392] on input "text" at bounding box center [277, 392] width 185 height 29
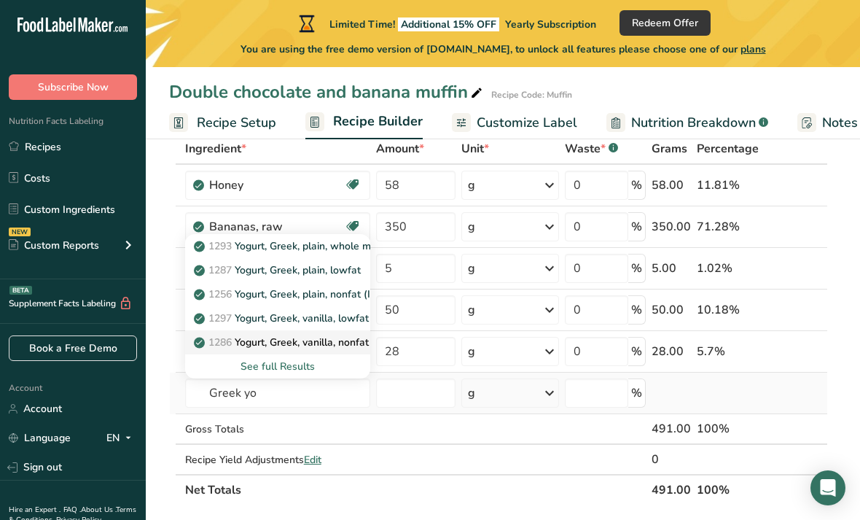
click at [313, 352] on link "1286 Yogurt, Greek, vanilla, nonfat" at bounding box center [277, 342] width 185 height 24
type input "Yogurt, Greek, vanilla, nonfat"
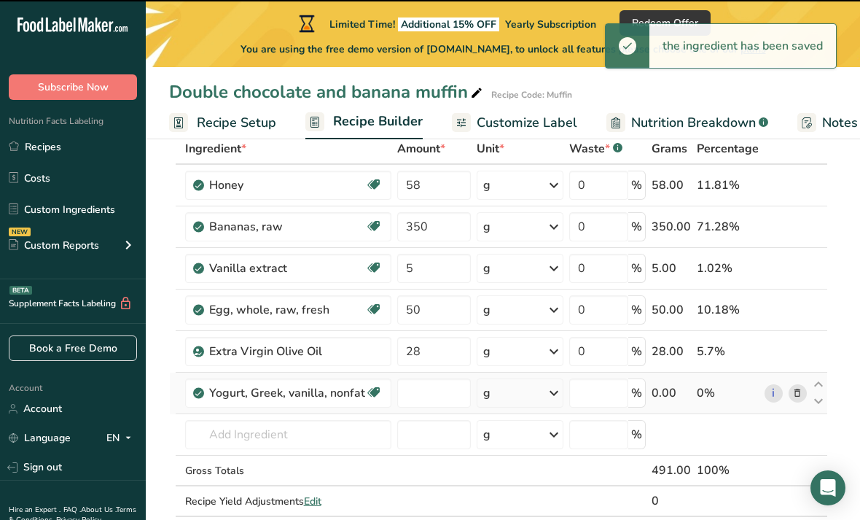
type input "0"
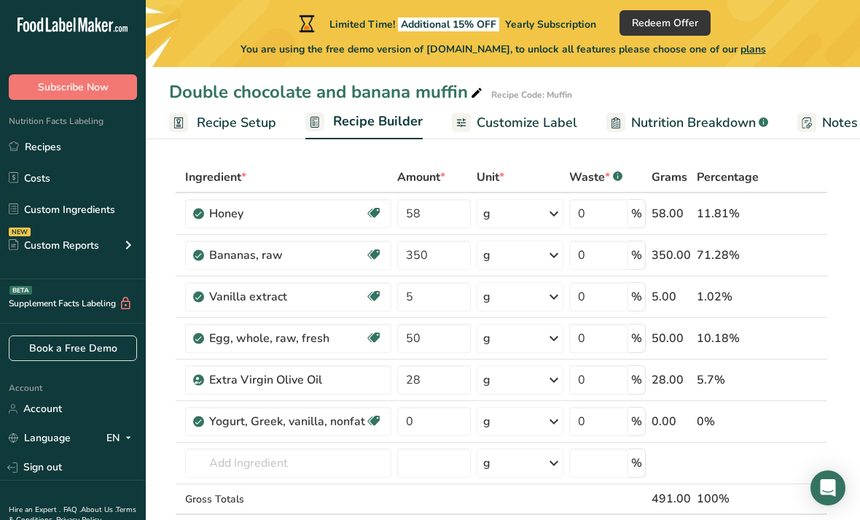
scroll to position [66, 0]
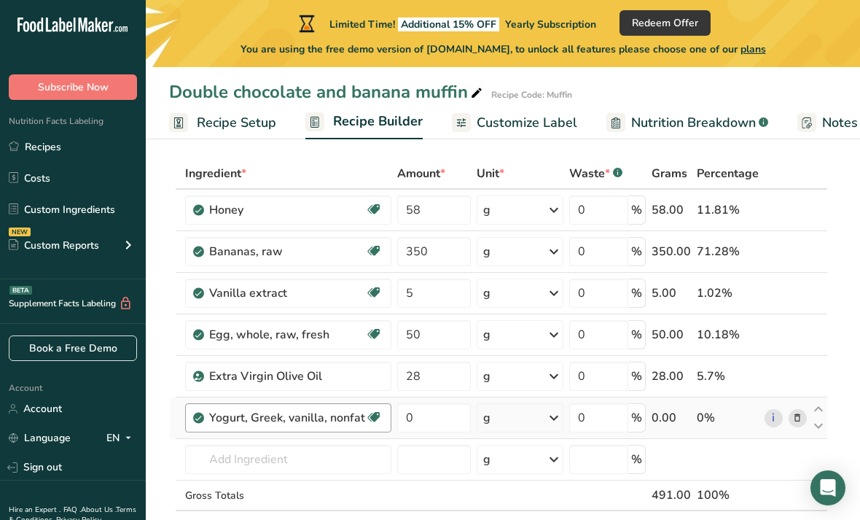
click at [294, 415] on div "Yogurt, Greek, vanilla, nonfat" at bounding box center [287, 417] width 156 height 17
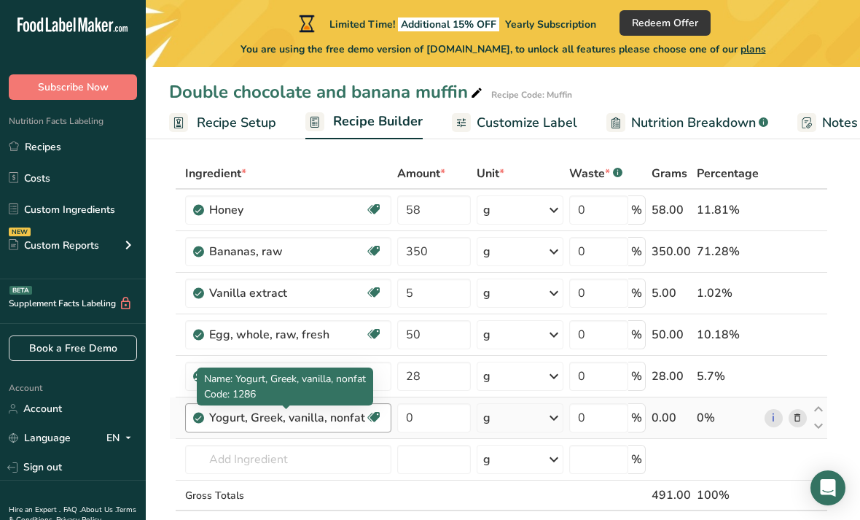
click at [294, 415] on div "Yogurt, Greek, vanilla, nonfat" at bounding box center [287, 417] width 156 height 17
click at [312, 418] on div "Yogurt, Greek, vanilla, nonfat" at bounding box center [287, 417] width 156 height 17
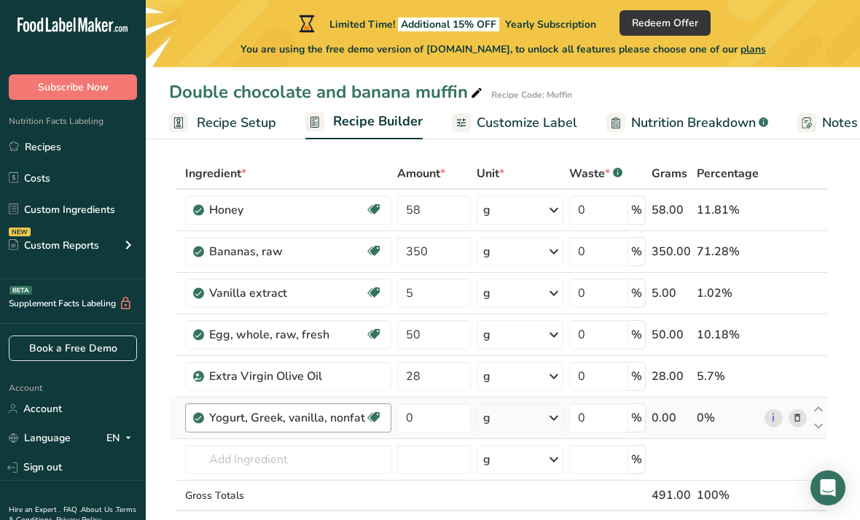
click at [327, 418] on div "Yogurt, Greek, vanilla, nonfat" at bounding box center [287, 417] width 156 height 17
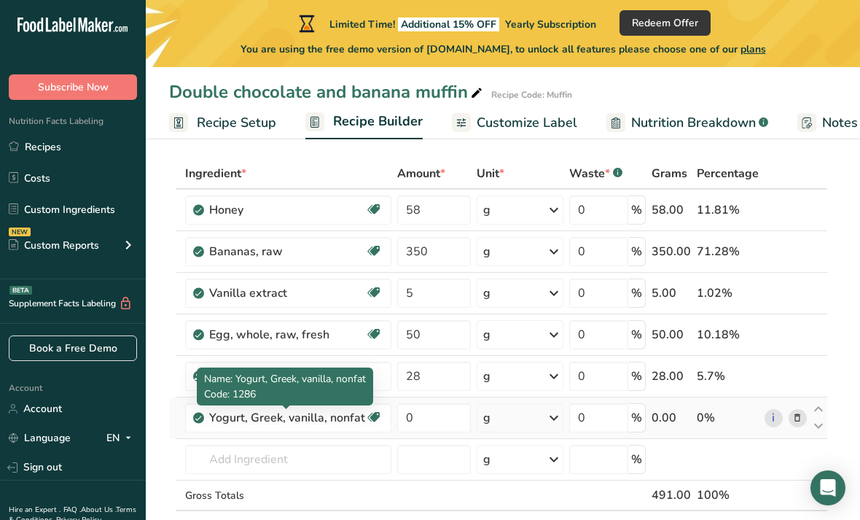
click at [795, 419] on icon at bounding box center [797, 417] width 10 height 15
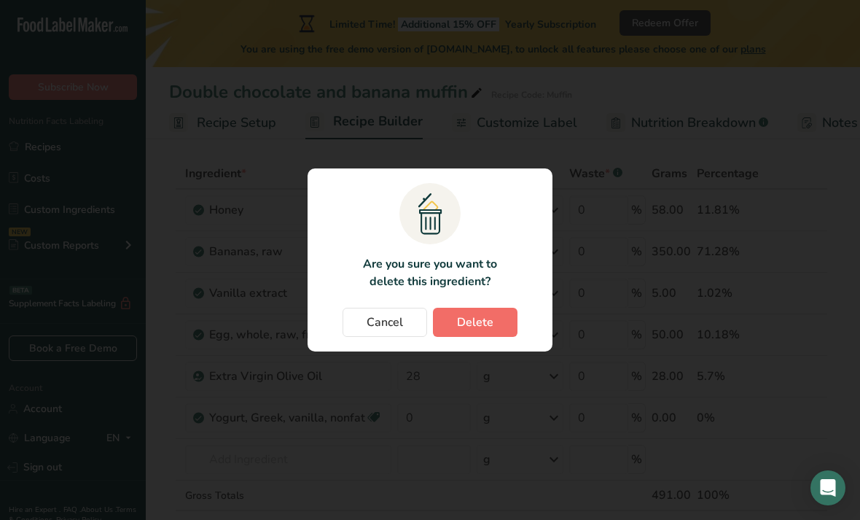
click at [485, 337] on button "Delete" at bounding box center [475, 322] width 85 height 29
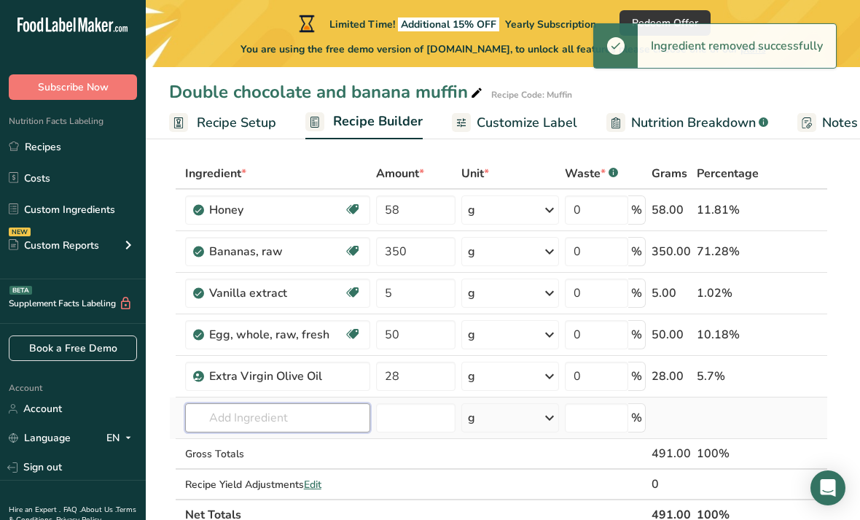
click at [284, 421] on input "text" at bounding box center [277, 417] width 185 height 29
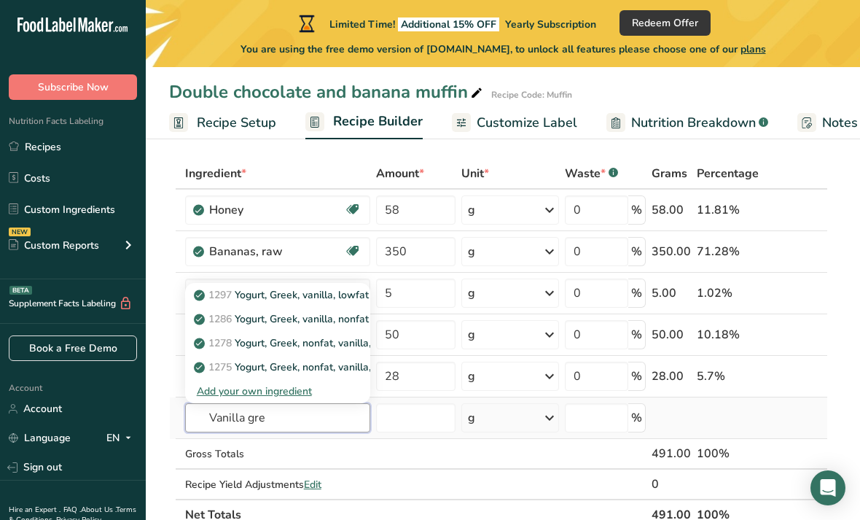
type input "Vanilla gre"
click at [304, 394] on div "Add your own ingredient" at bounding box center [278, 390] width 162 height 15
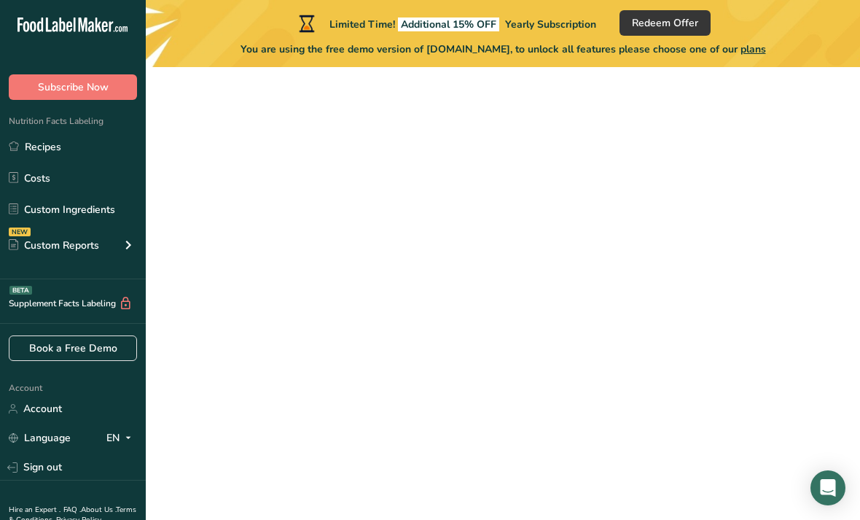
scroll to position [47, 0]
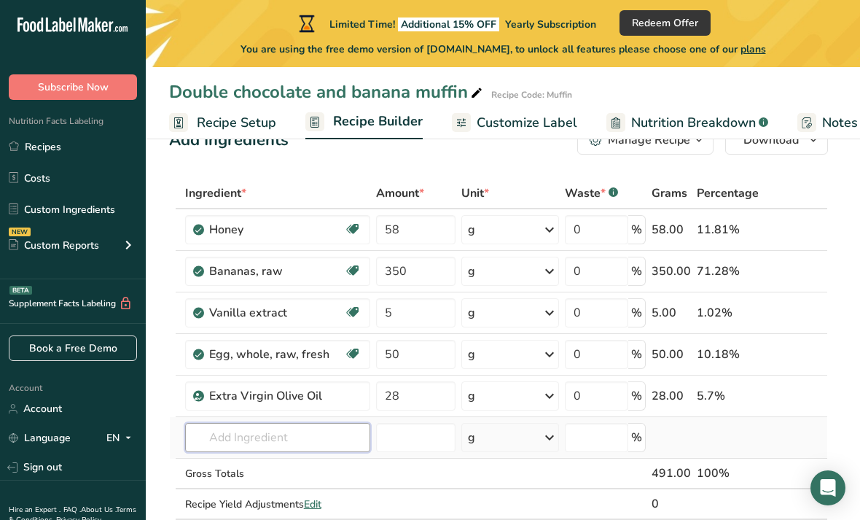
click at [216, 440] on input "text" at bounding box center [277, 437] width 185 height 29
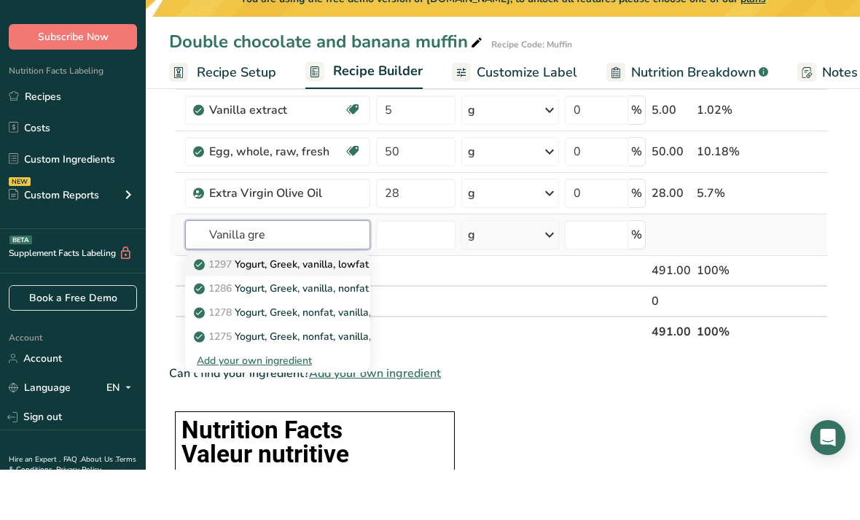
type input "Vanilla gre"
click at [342, 307] on p "1297 Yogurt, Greek, vanilla, lowfat" at bounding box center [283, 314] width 172 height 15
type input "Yogurt, Greek, vanilla, lowfat"
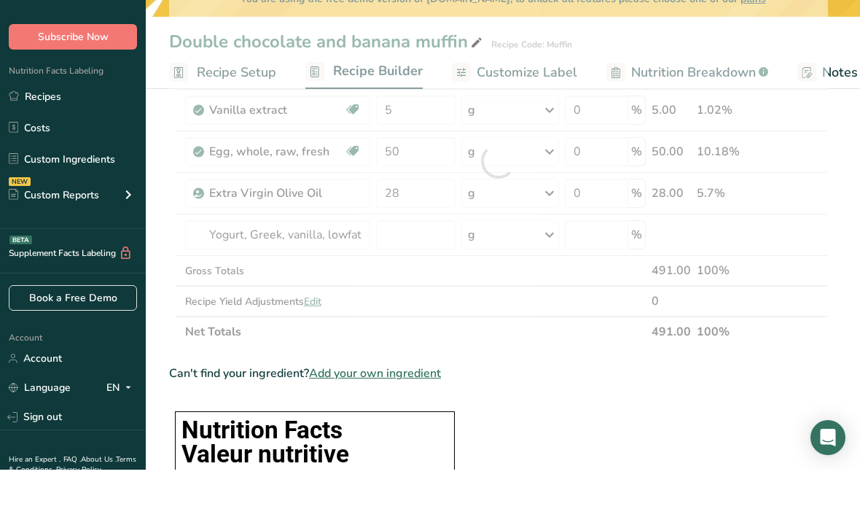
scroll to position [249, 0]
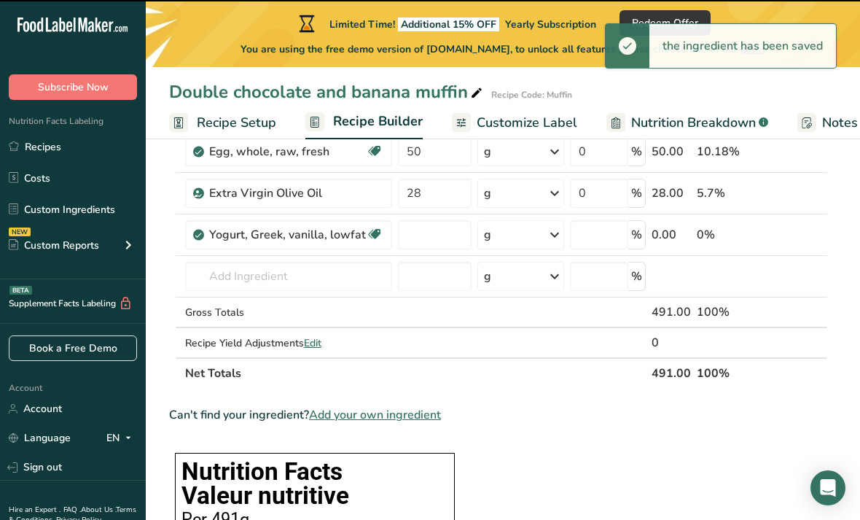
type input "0"
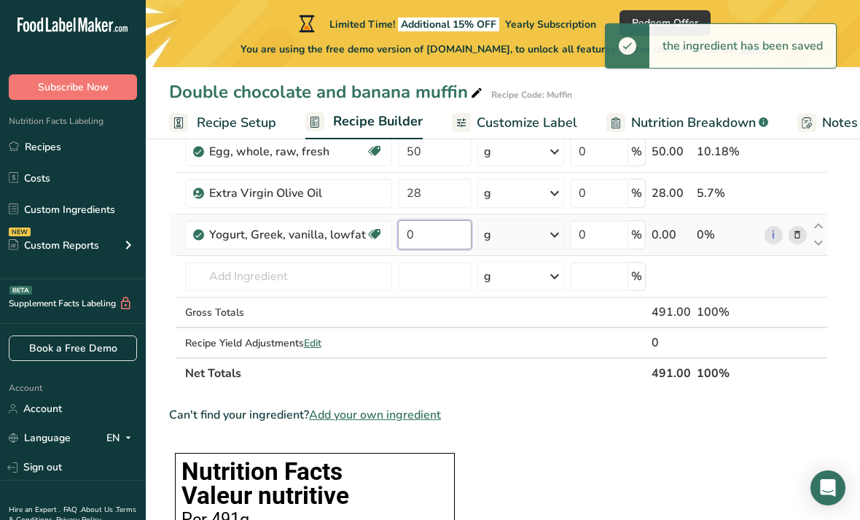
click at [415, 242] on input "0" at bounding box center [435, 234] width 74 height 29
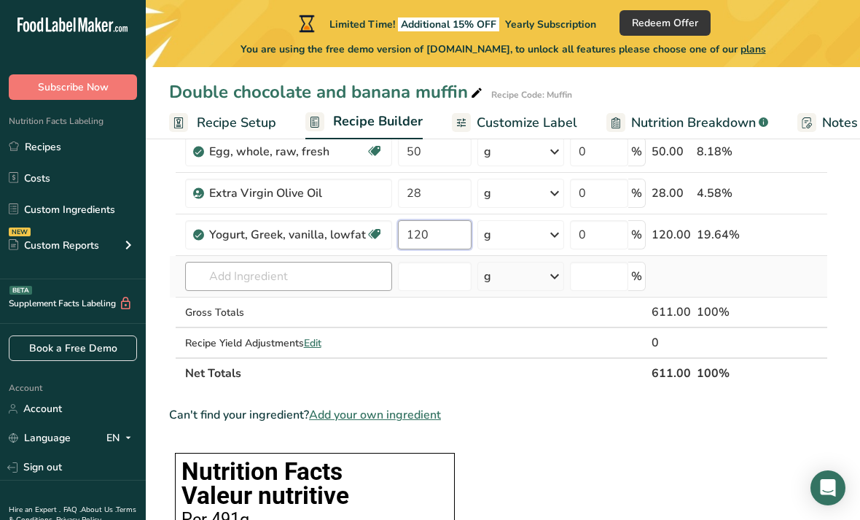
type input "120"
click at [345, 271] on div "Ingredient * Amount * Unit * Waste * .a-a{fill:#347362;}.b-a{fill:#fff;} Grams …" at bounding box center [498, 181] width 659 height 413
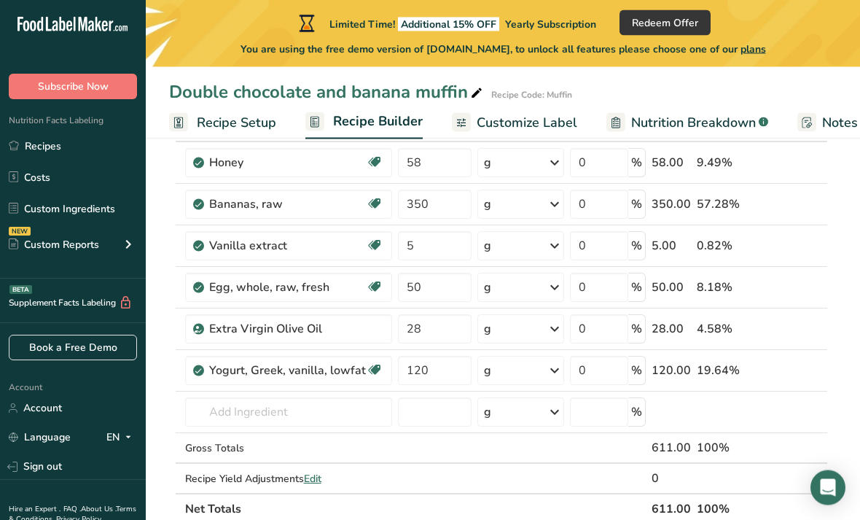
scroll to position [122, 0]
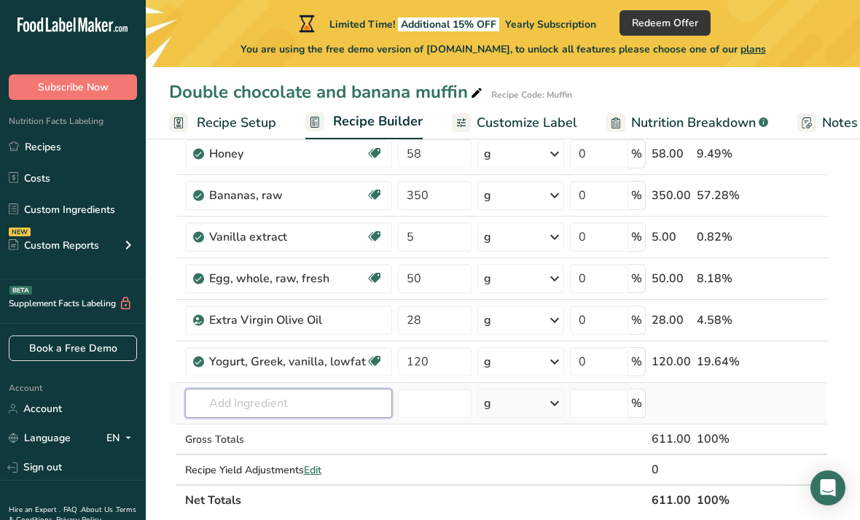
click at [335, 407] on input "text" at bounding box center [288, 402] width 207 height 29
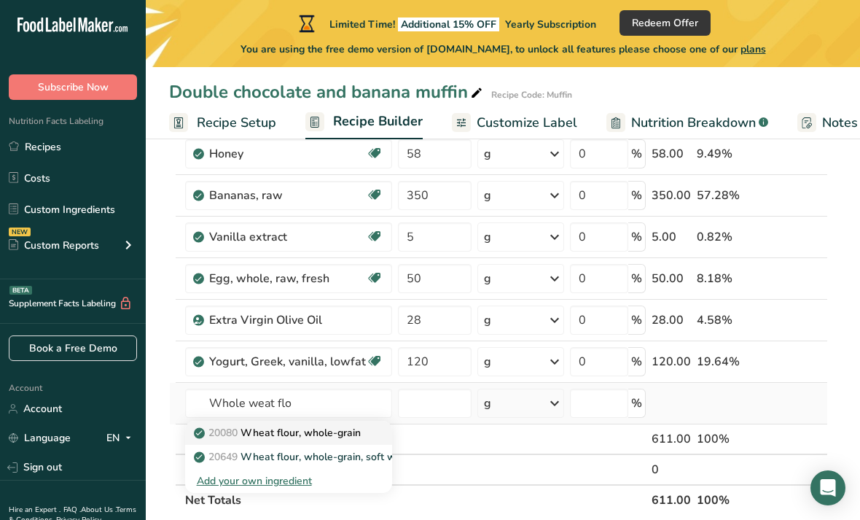
click at [368, 429] on link "20080 Wheat flour, whole-grain" at bounding box center [288, 433] width 207 height 24
type input "Wheat flour, whole-grain"
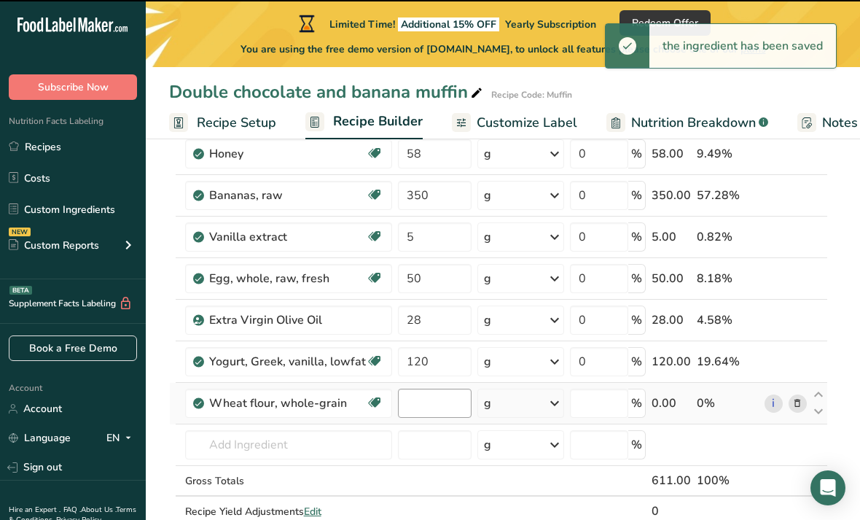
type input "0"
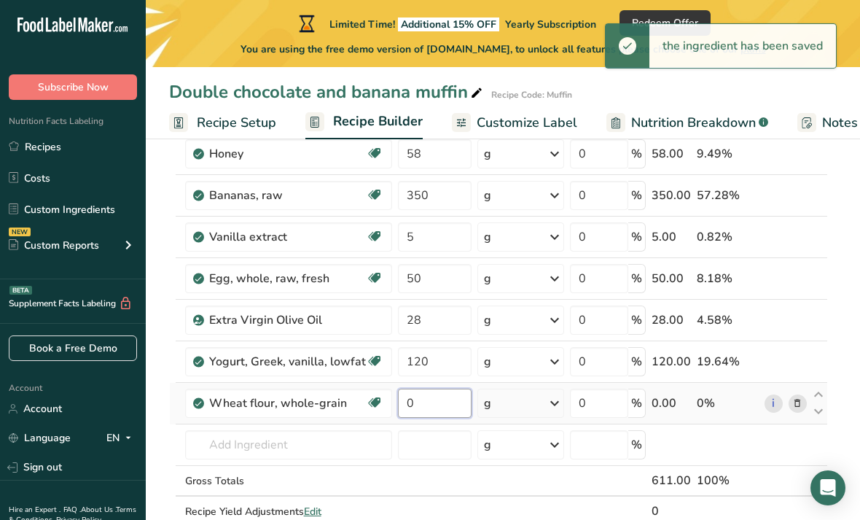
click at [432, 405] on input "0" at bounding box center [435, 402] width 74 height 29
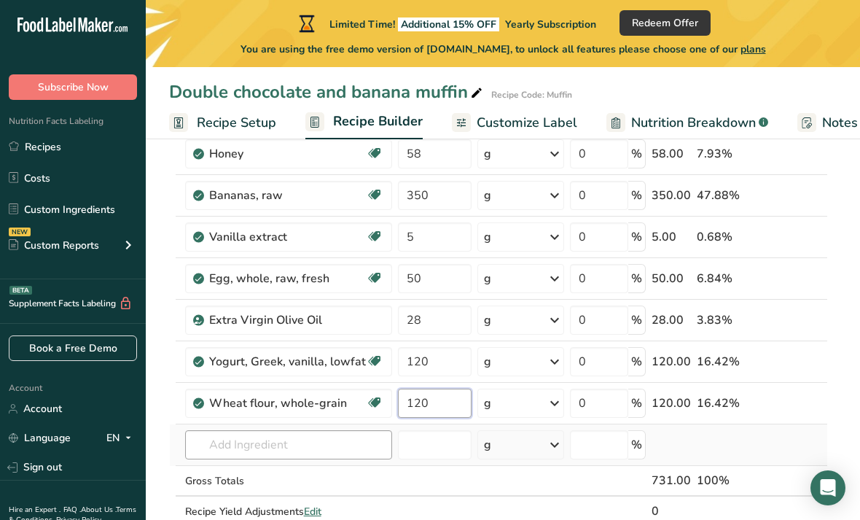
type input "120"
click at [325, 445] on div "Ingredient * Amount * Unit * Waste * .a-a{fill:#347362;}.b-a{fill:#fff;} Grams …" at bounding box center [498, 329] width 659 height 455
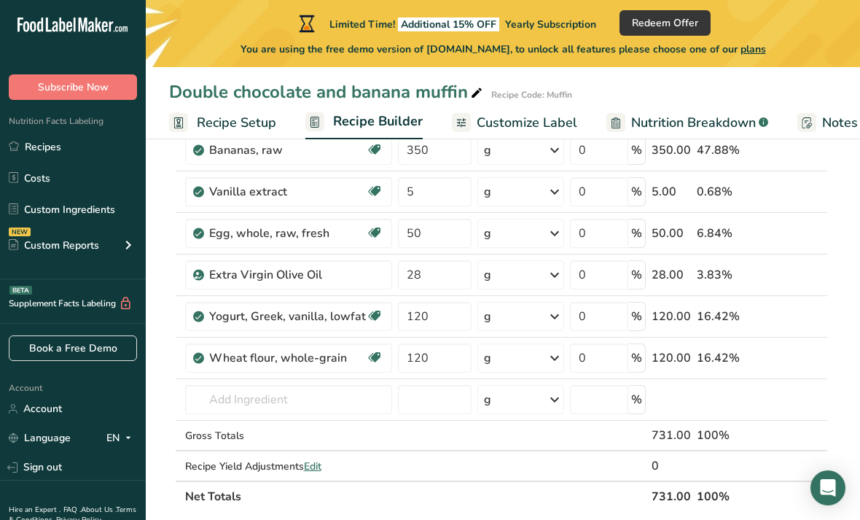
scroll to position [168, 0]
click at [335, 402] on input "text" at bounding box center [288, 398] width 207 height 29
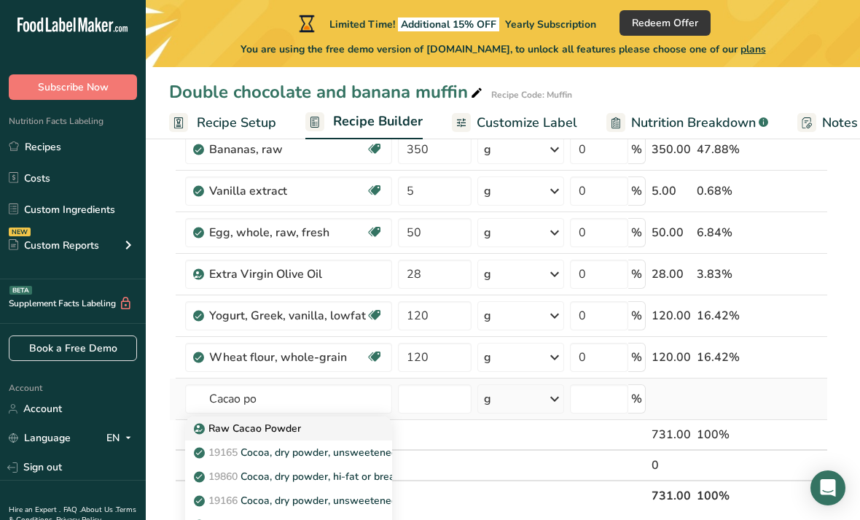
click at [315, 432] on div "Raw Cacao Powder" at bounding box center [277, 428] width 160 height 15
type input "Raw Cacao Powder"
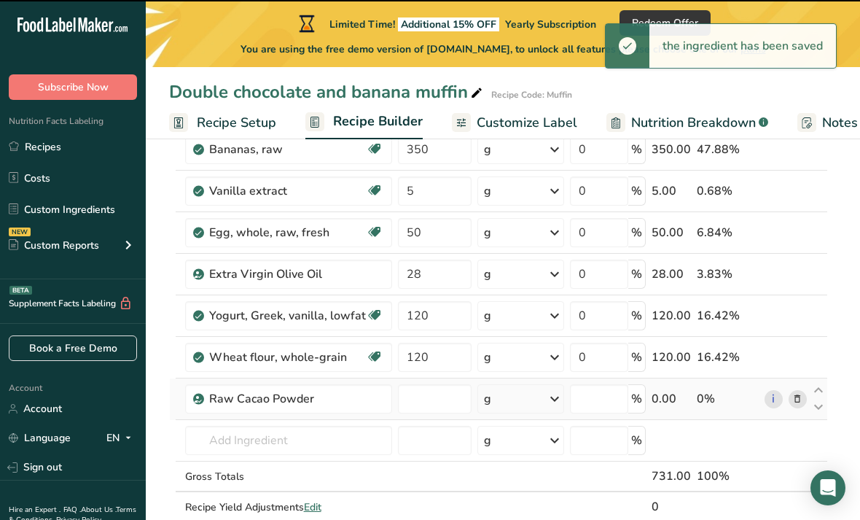
type input "0"
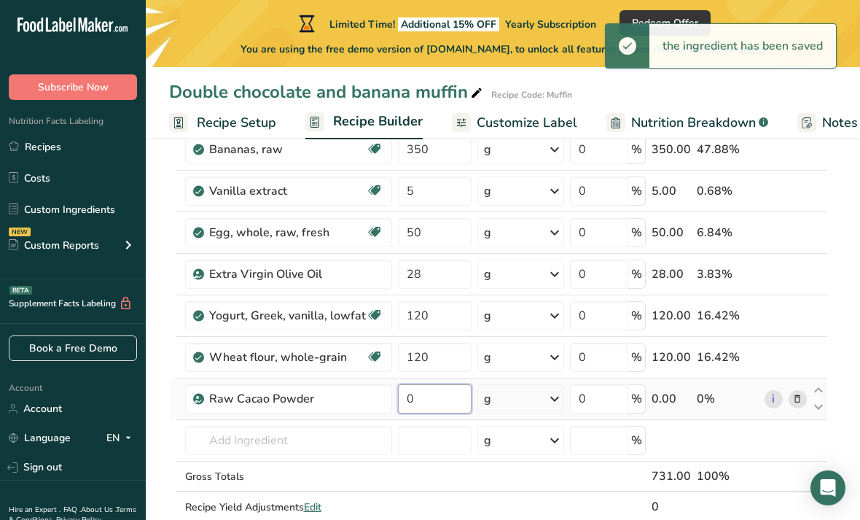
click at [438, 404] on input "0" at bounding box center [435, 398] width 74 height 29
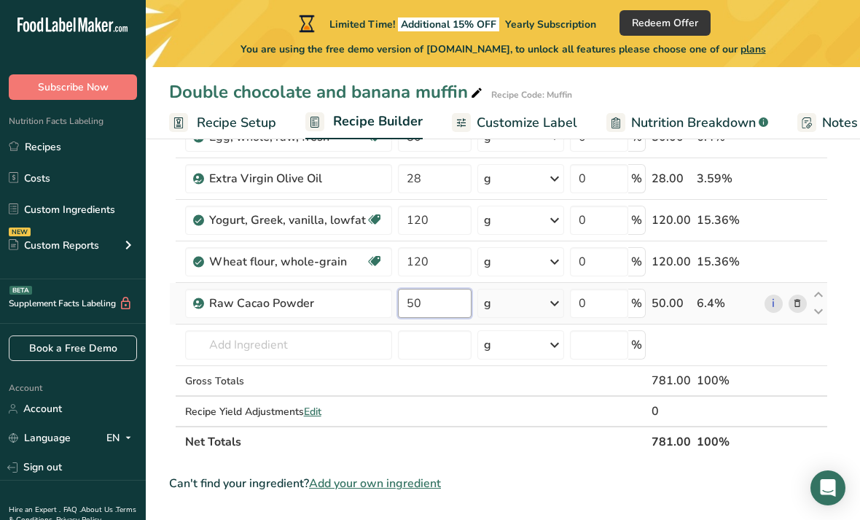
scroll to position [241, 0]
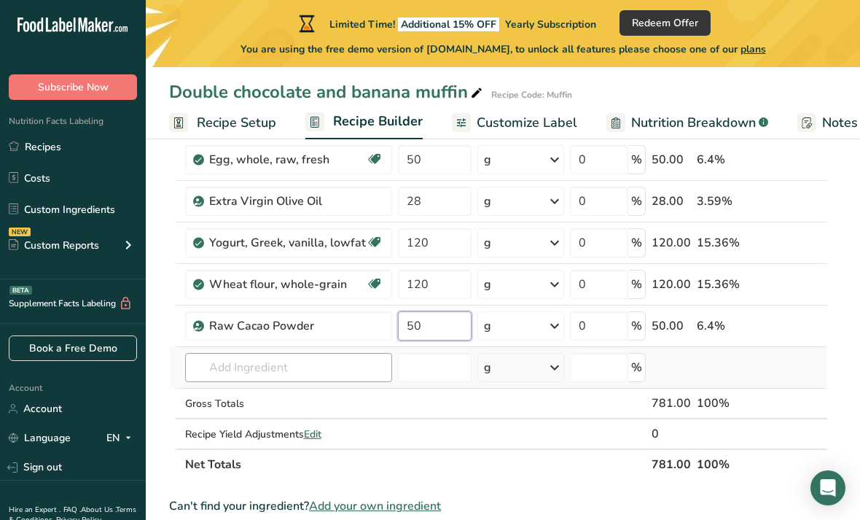
type input "50"
click at [316, 362] on div "Ingredient * Amount * Unit * Waste * .a-a{fill:#347362;}.b-a{fill:#fff;} Grams …" at bounding box center [498, 231] width 659 height 496
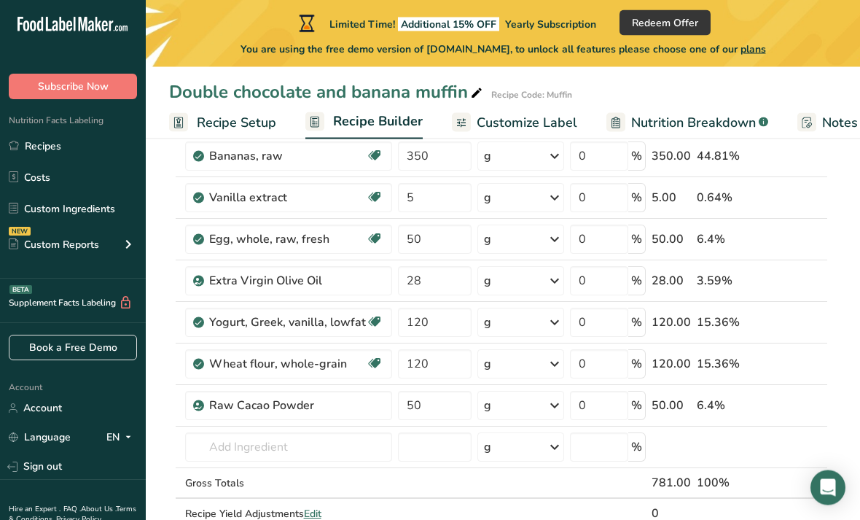
scroll to position [162, 0]
click at [309, 453] on input "text" at bounding box center [288, 446] width 207 height 29
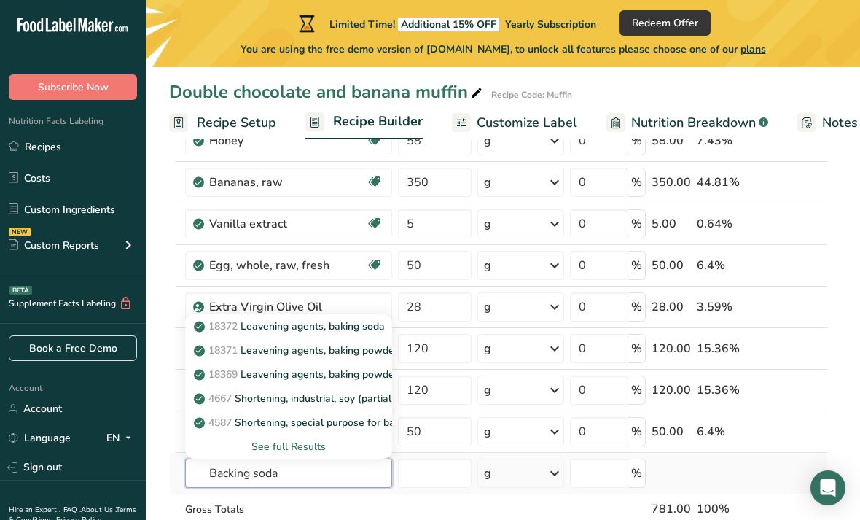
scroll to position [125, 0]
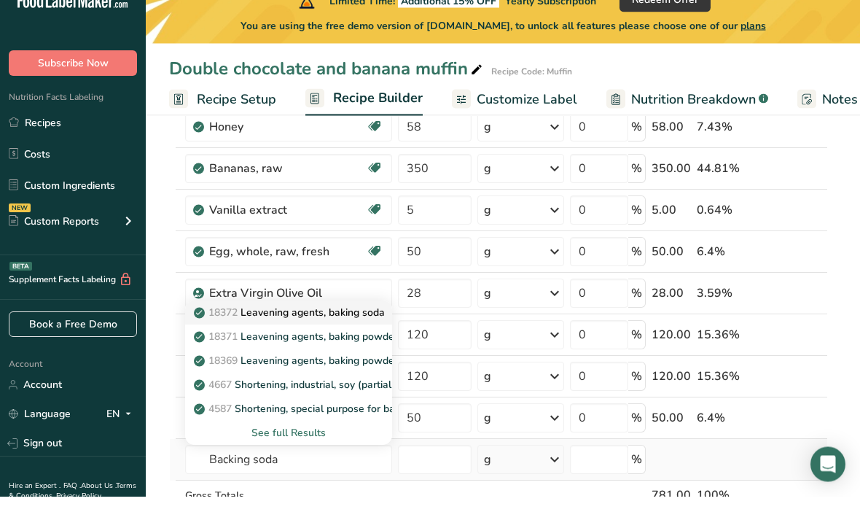
click at [367, 329] on p "18372 Leavening agents, baking soda" at bounding box center [291, 336] width 188 height 15
type input "Leavening agents, baking soda"
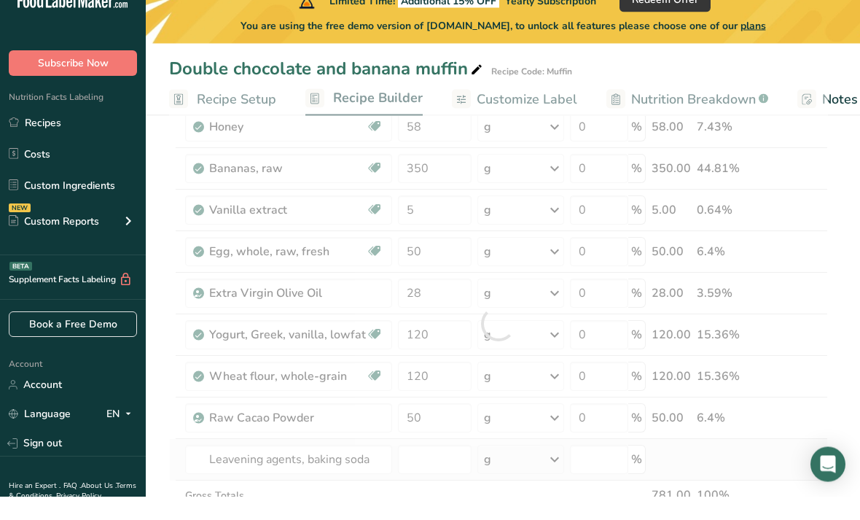
scroll to position [149, 0]
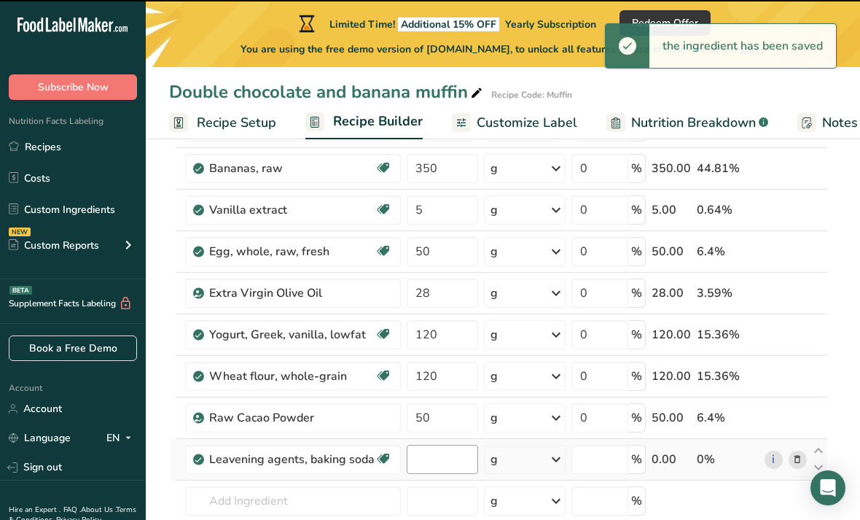
type input "0"
click at [440, 461] on input "0" at bounding box center [443, 459] width 72 height 29
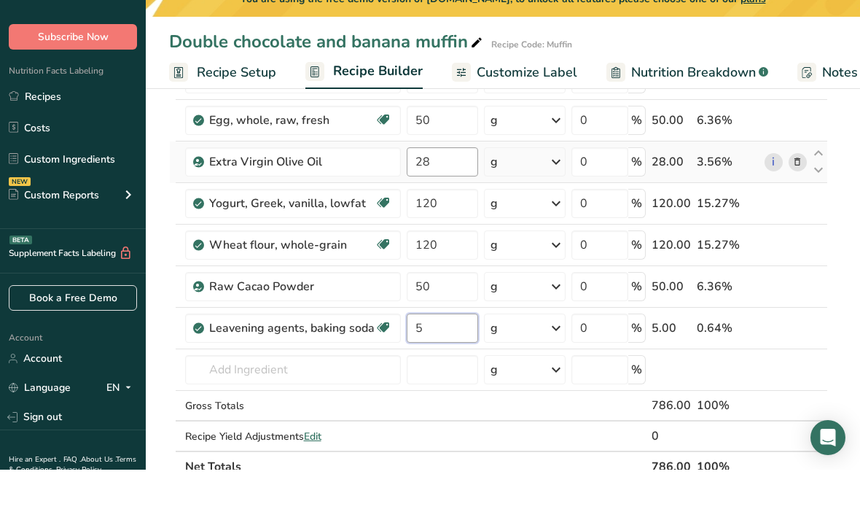
scroll to position [231, 0]
type input "5"
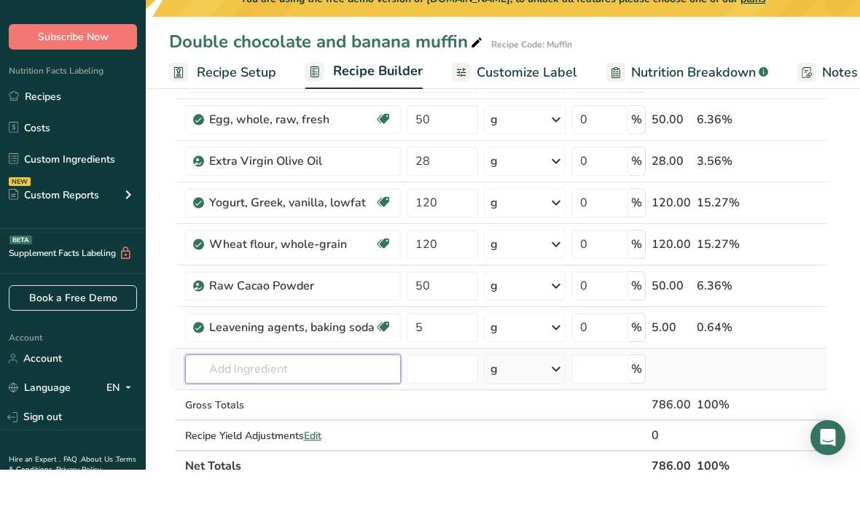
click at [348, 375] on div "Ingredient * Amount * Unit * Waste * .a-a{fill:#347362;}.b-a{fill:#fff;} Grams …" at bounding box center [498, 262] width 659 height 538
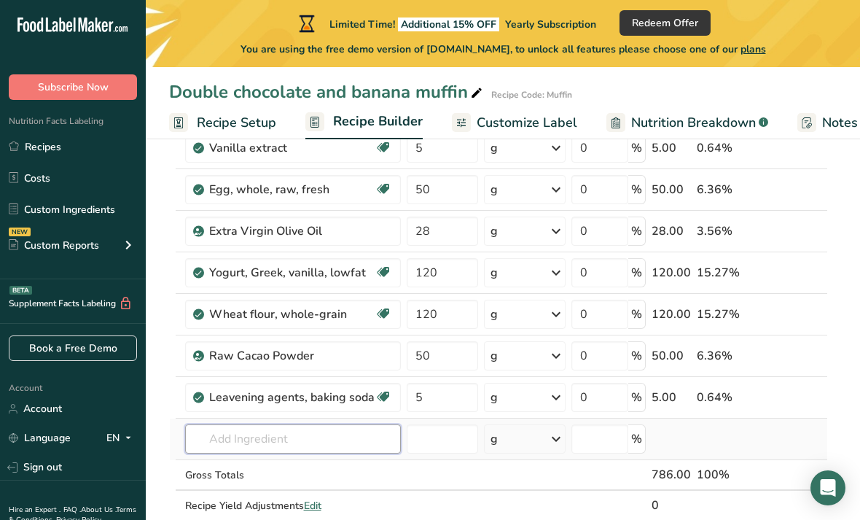
click at [299, 443] on input "text" at bounding box center [293, 438] width 216 height 29
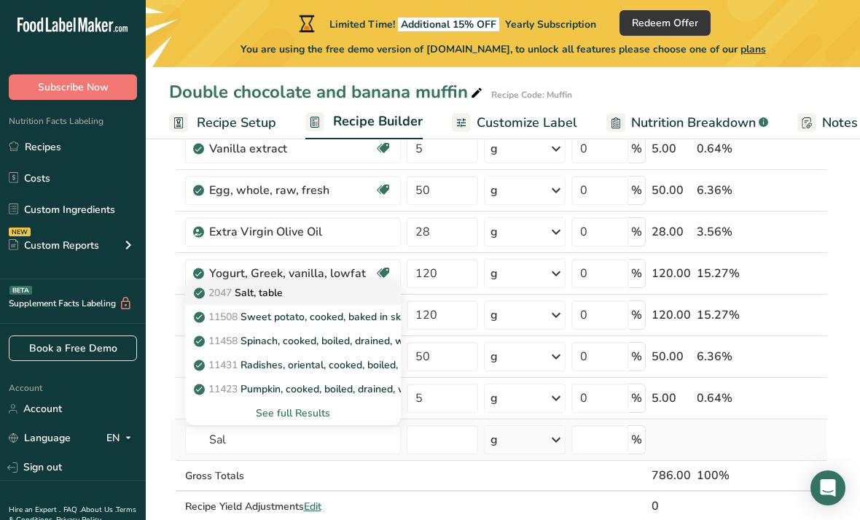
click at [330, 296] on div "2047 Salt, table" at bounding box center [281, 292] width 169 height 15
type input "Salt, table"
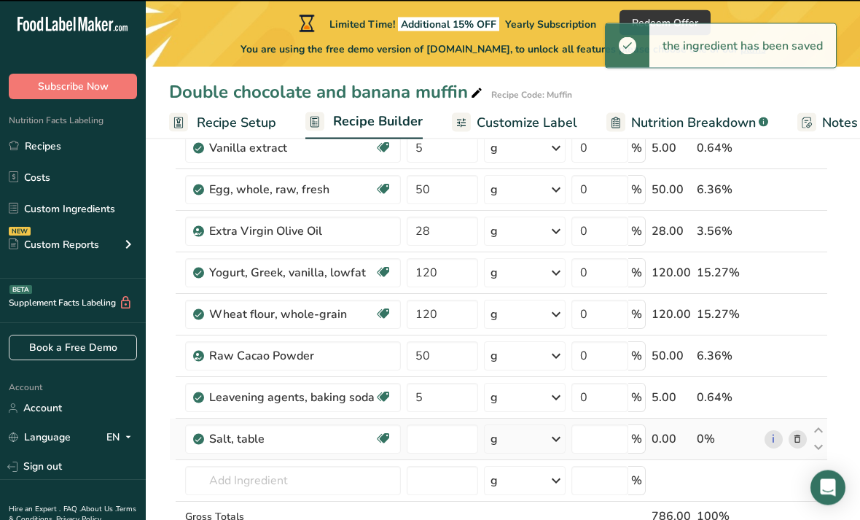
type input "0"
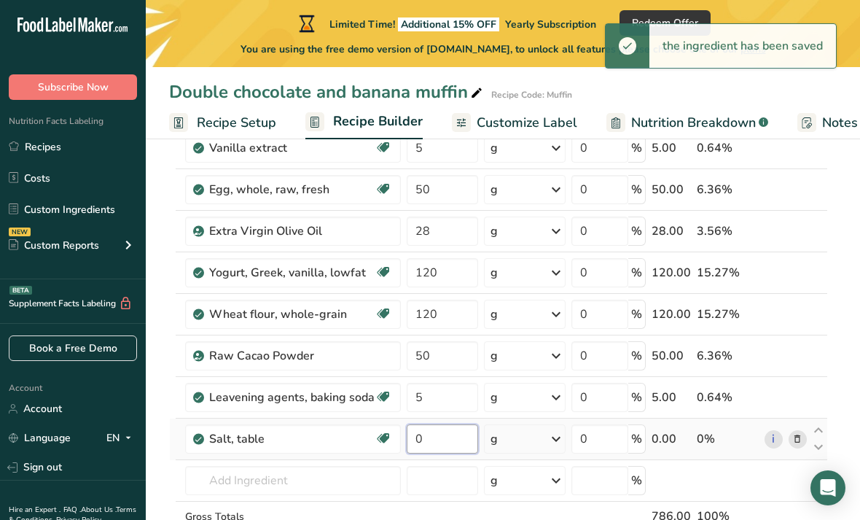
click at [448, 435] on input "0" at bounding box center [443, 438] width 72 height 29
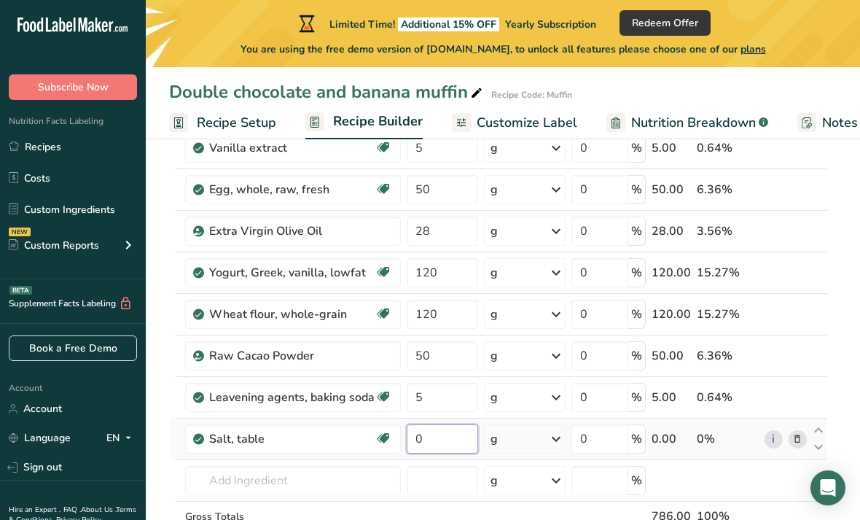
scroll to position [211, 0]
type input "1"
type input "1.5"
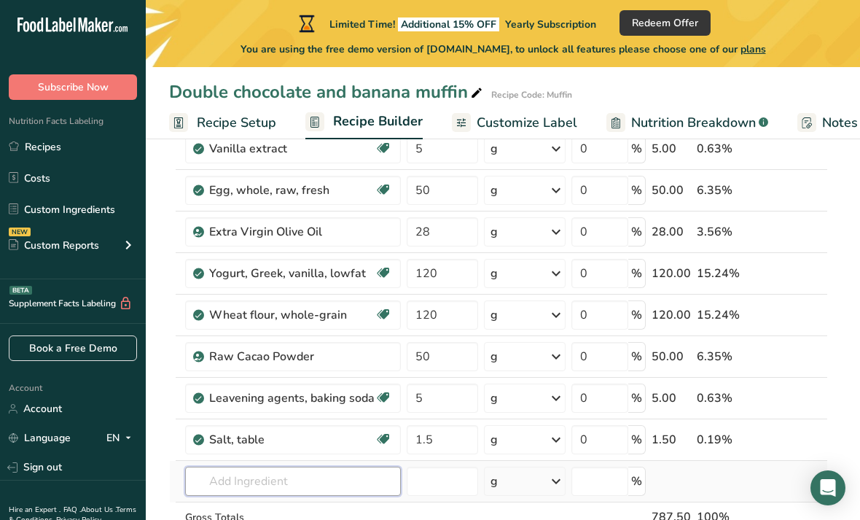
click at [343, 481] on div "Ingredient * Amount * Unit * Waste * .a-a{fill:#347362;}.b-a{fill:#fff;} Grams …" at bounding box center [498, 303] width 659 height 579
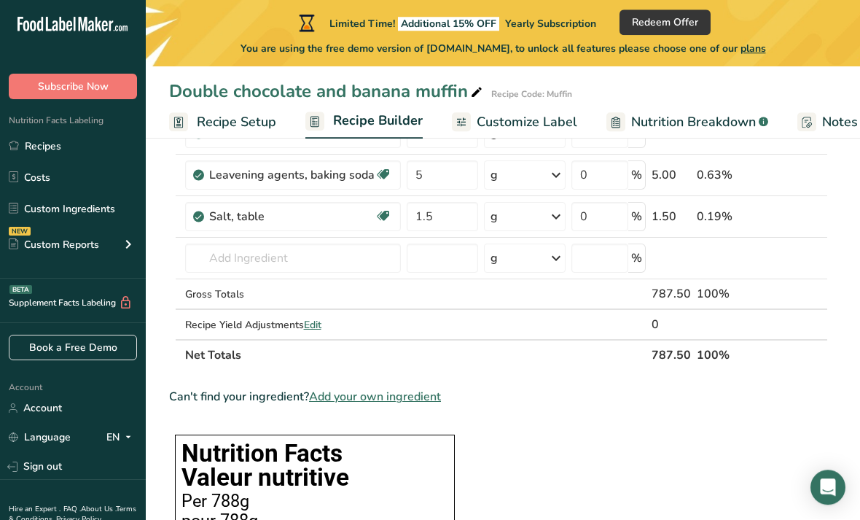
scroll to position [433, 0]
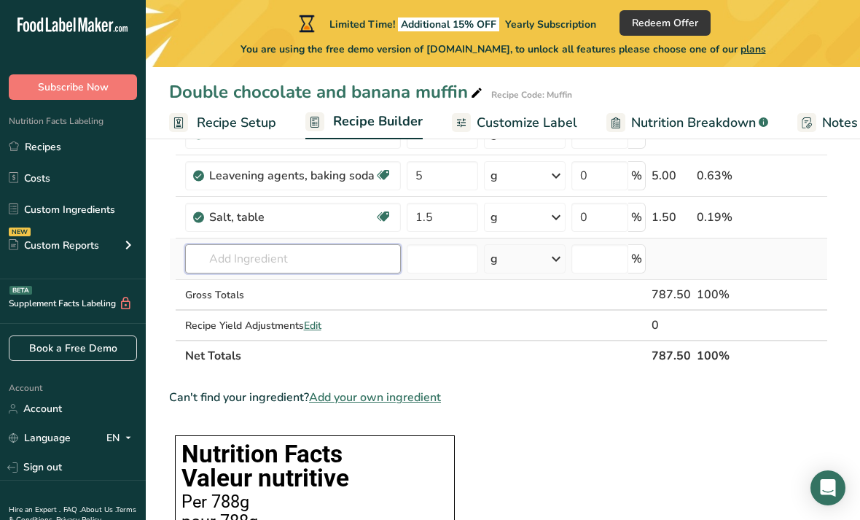
click at [365, 272] on input "text" at bounding box center [293, 258] width 216 height 29
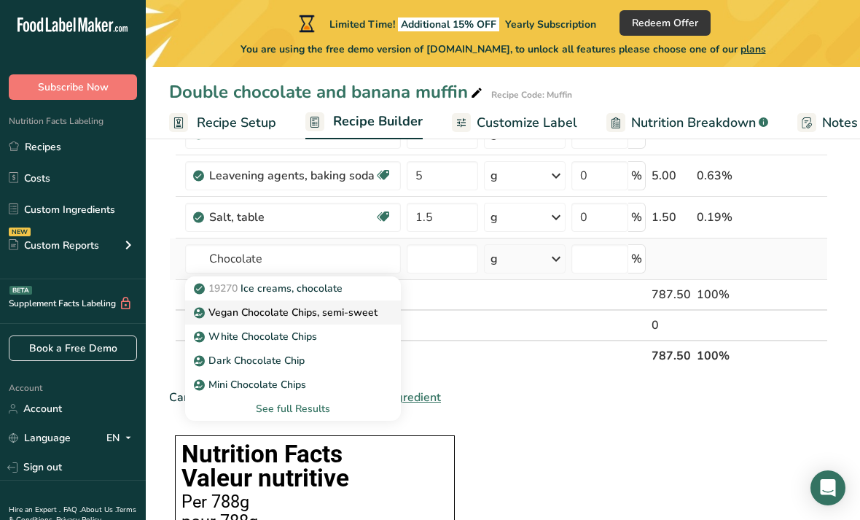
click at [378, 316] on link "Vegan Chocolate Chips, semi-sweet" at bounding box center [293, 312] width 216 height 24
type input "Vegan Chocolate Chips, semi-sweet"
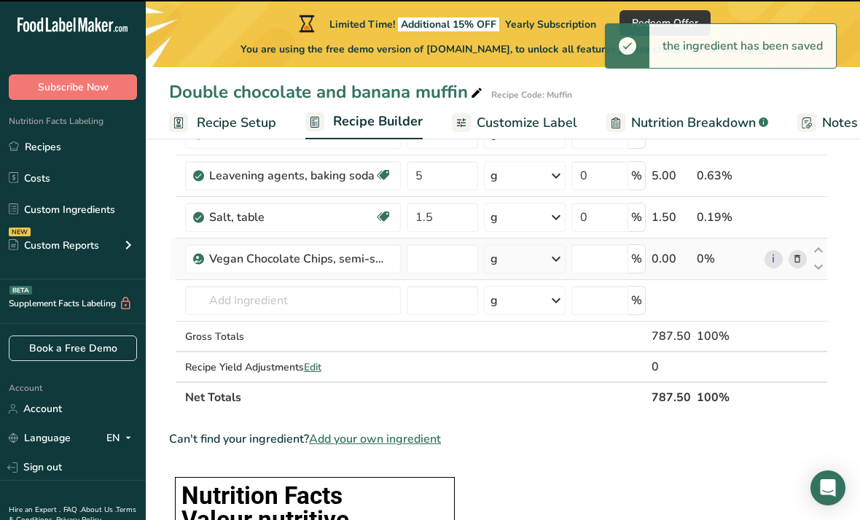
type input "0"
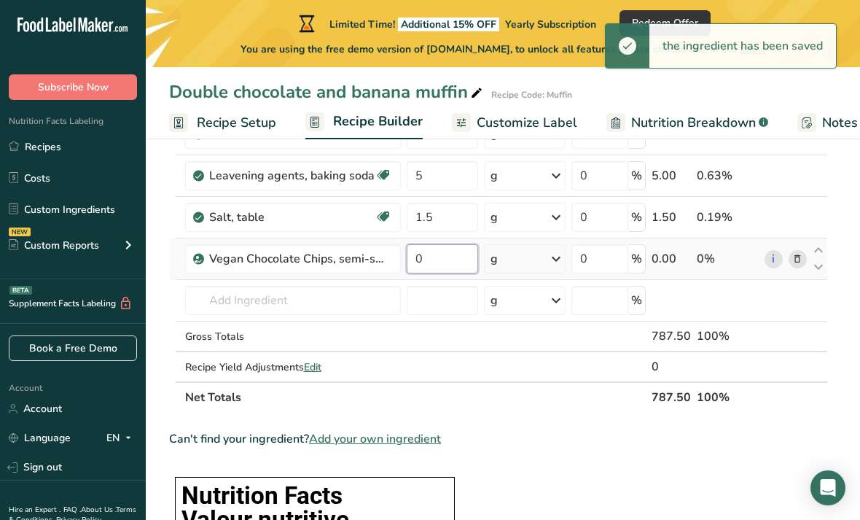
click at [439, 251] on input "0" at bounding box center [443, 258] width 72 height 29
click at [454, 264] on input "0" at bounding box center [443, 258] width 72 height 29
click at [436, 264] on input "0" at bounding box center [443, 258] width 72 height 29
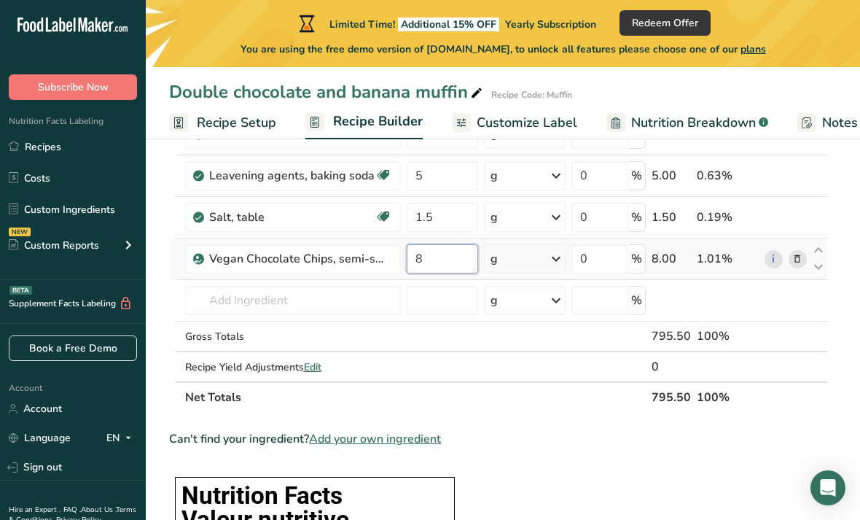
type input "85"
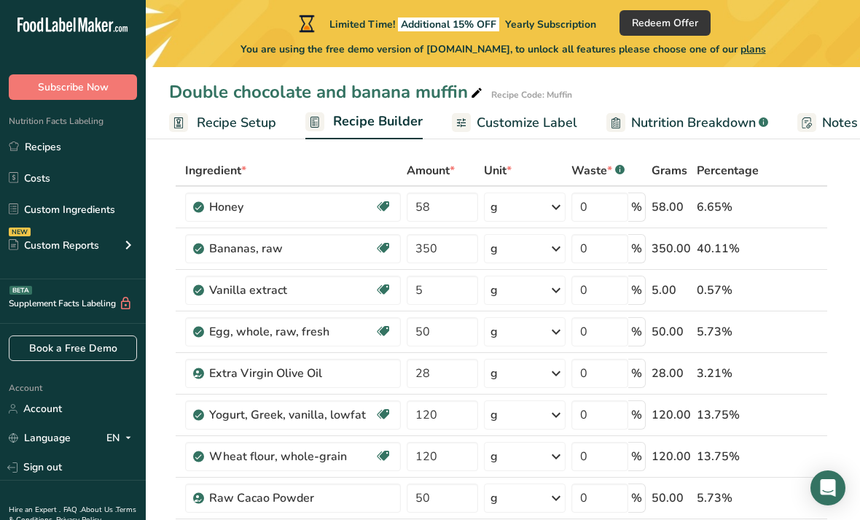
scroll to position [0, 0]
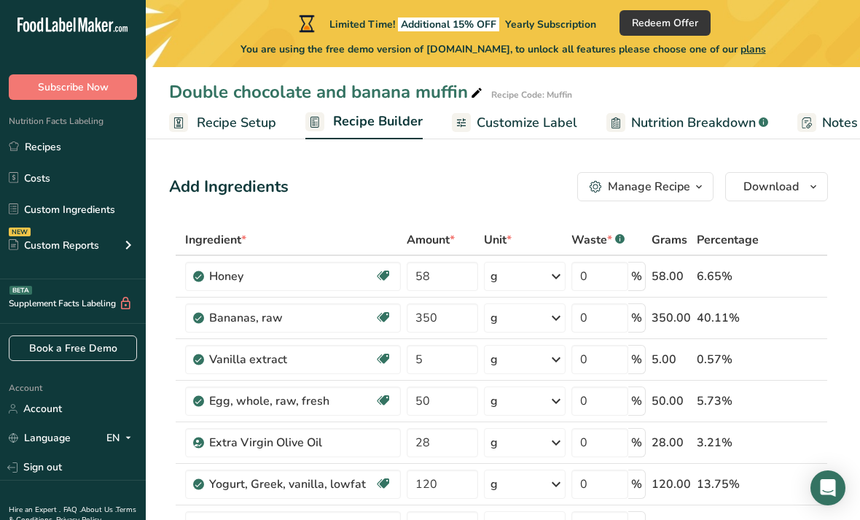
click at [499, 120] on span "Customize Label" at bounding box center [527, 123] width 101 height 20
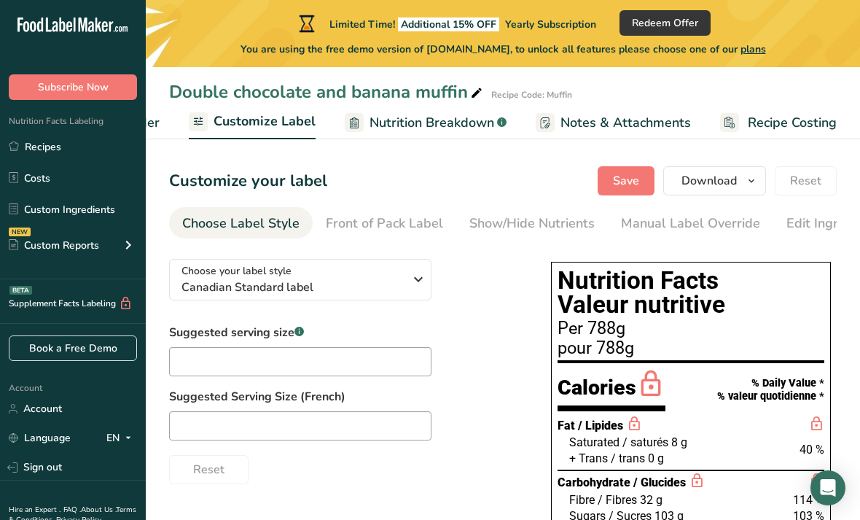
scroll to position [74, 0]
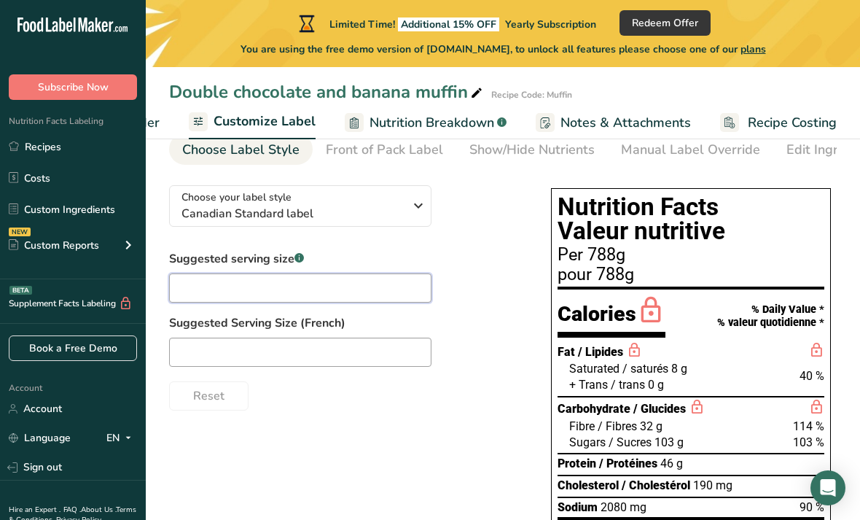
click at [386, 286] on input "text" at bounding box center [300, 287] width 262 height 29
type input "1"
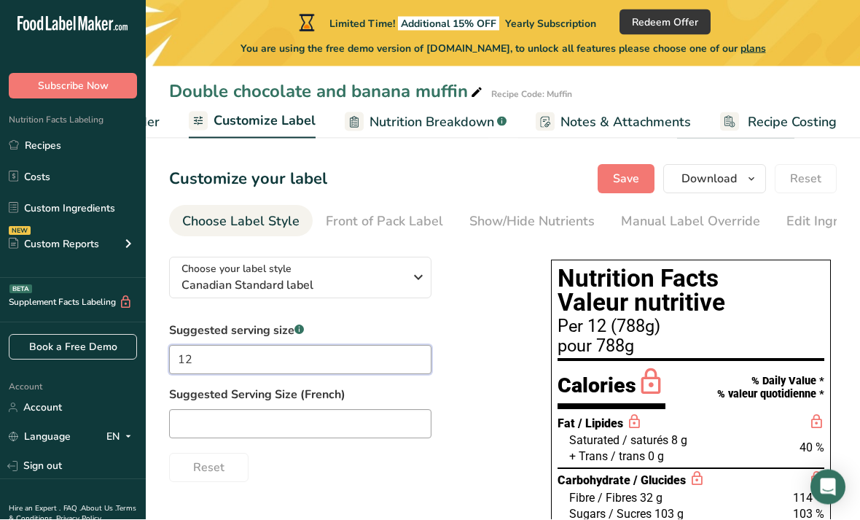
scroll to position [0, 0]
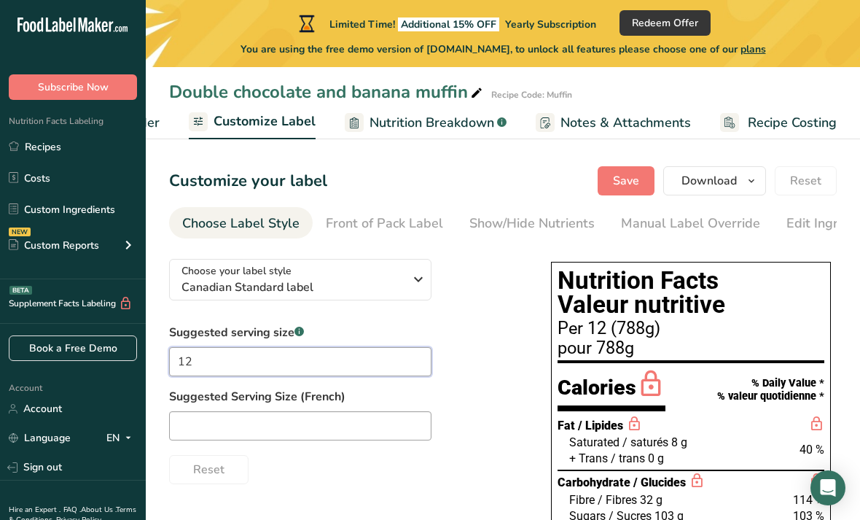
type input "12"
click at [421, 129] on span "Nutrition Breakdown" at bounding box center [432, 123] width 125 height 20
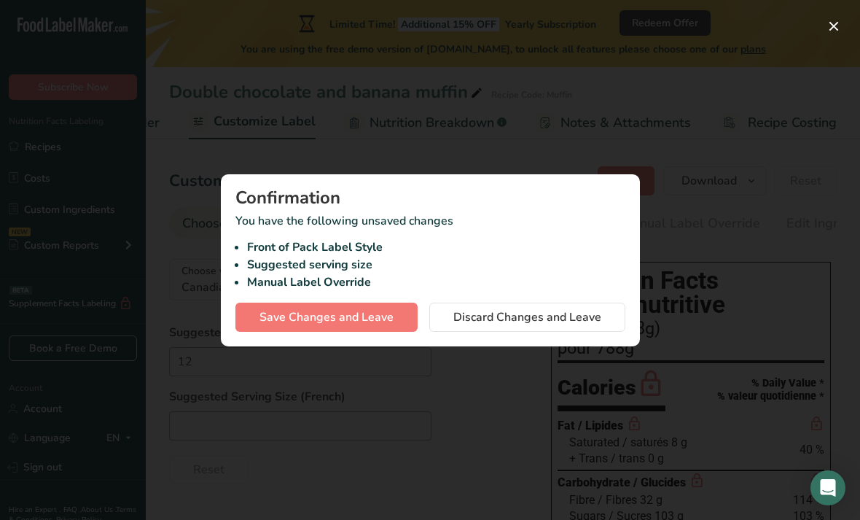
click at [559, 110] on div at bounding box center [430, 260] width 860 height 520
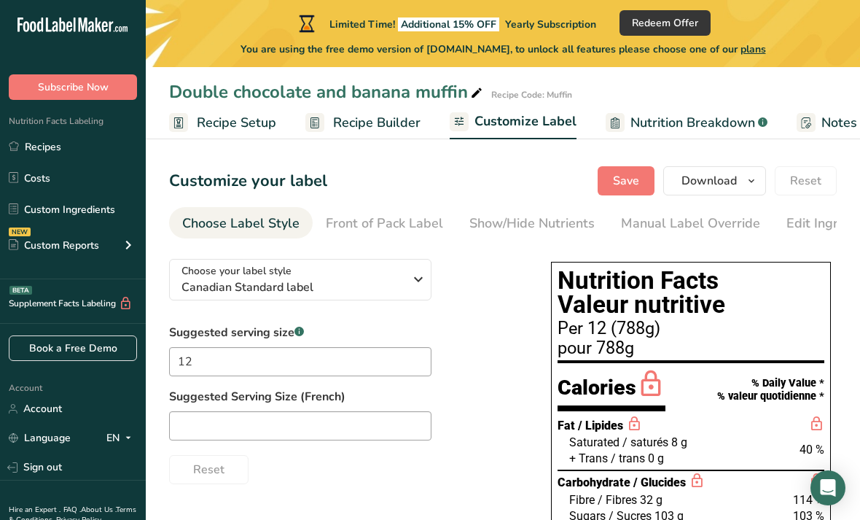
click at [251, 126] on span "Recipe Setup" at bounding box center [236, 123] width 79 height 20
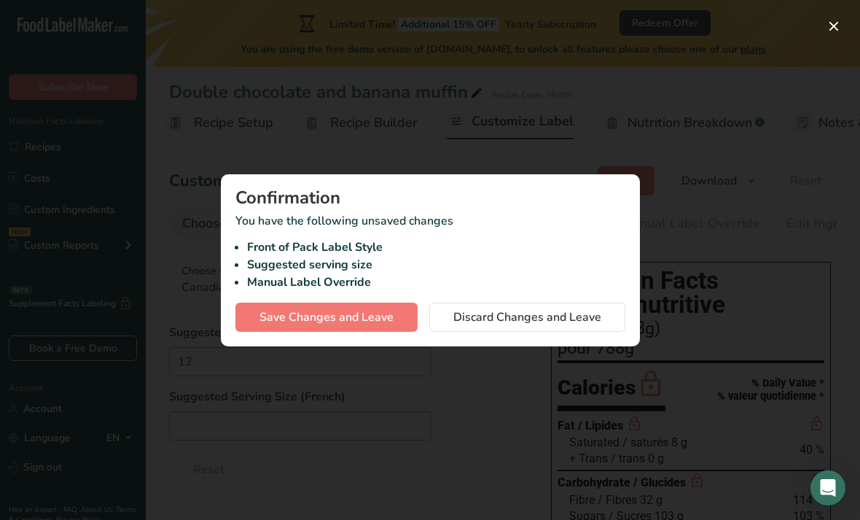
scroll to position [0, 5]
click at [370, 326] on button "Save Changes and Leave" at bounding box center [326, 316] width 182 height 29
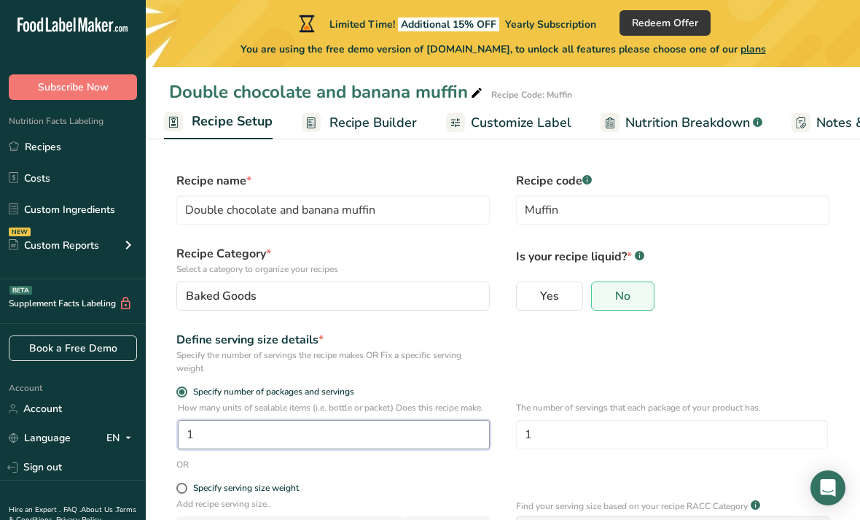
click at [459, 445] on input "1" at bounding box center [334, 434] width 312 height 29
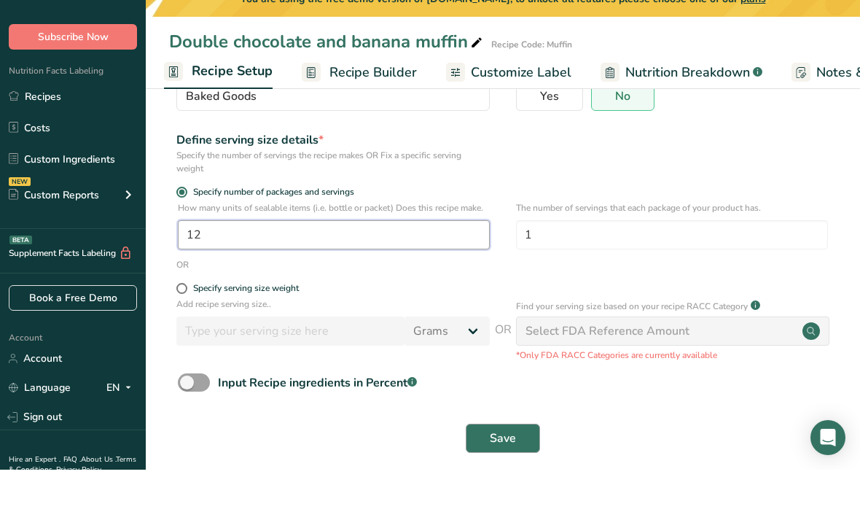
type input "12"
click at [488, 474] on button "Save" at bounding box center [503, 488] width 74 height 29
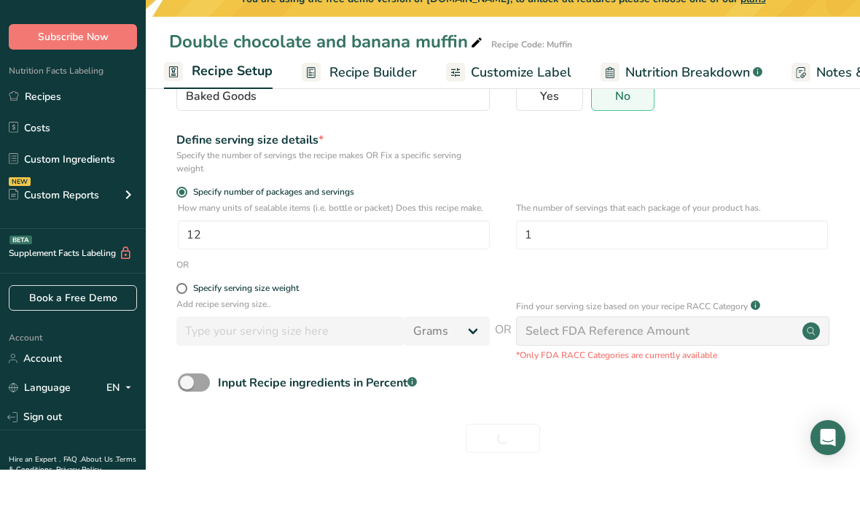
scroll to position [164, 0]
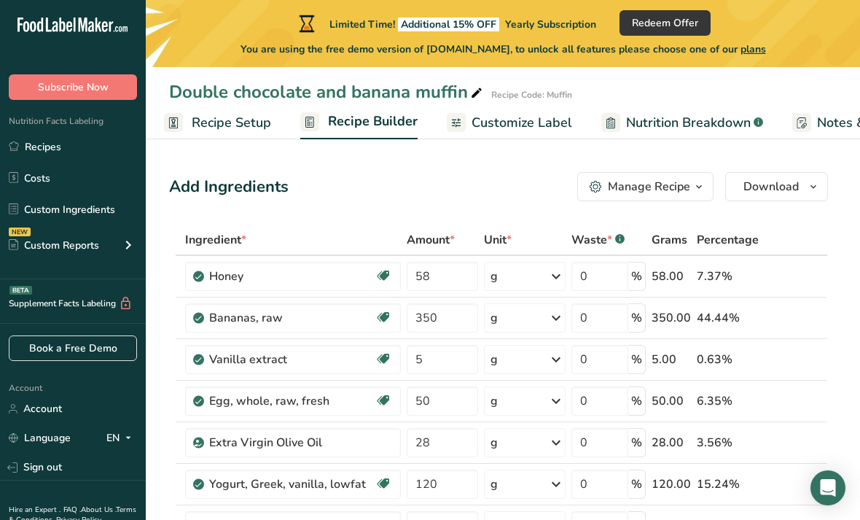
click at [536, 125] on span "Customize Label" at bounding box center [522, 123] width 101 height 20
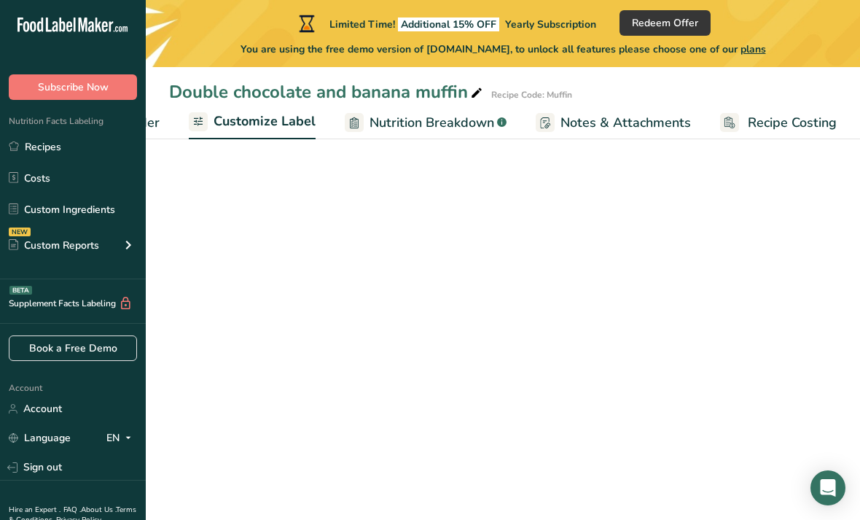
scroll to position [0, 261]
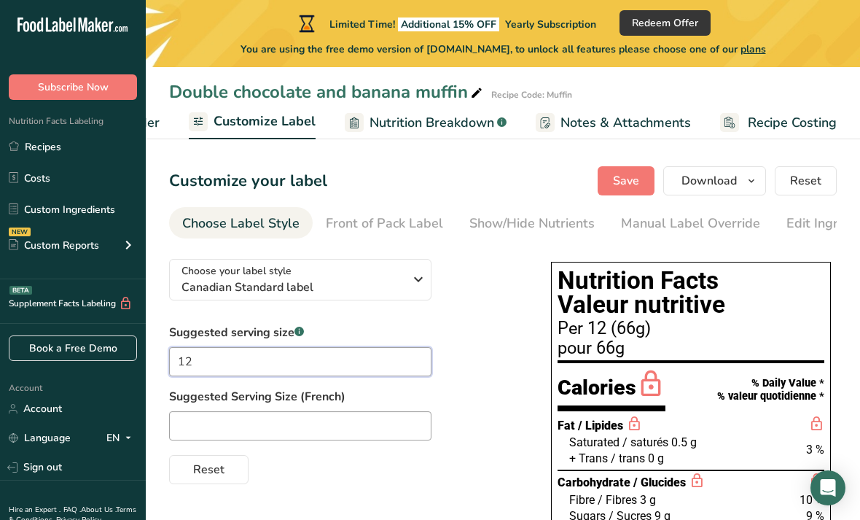
click at [345, 367] on input "12" at bounding box center [300, 361] width 262 height 29
type input "1"
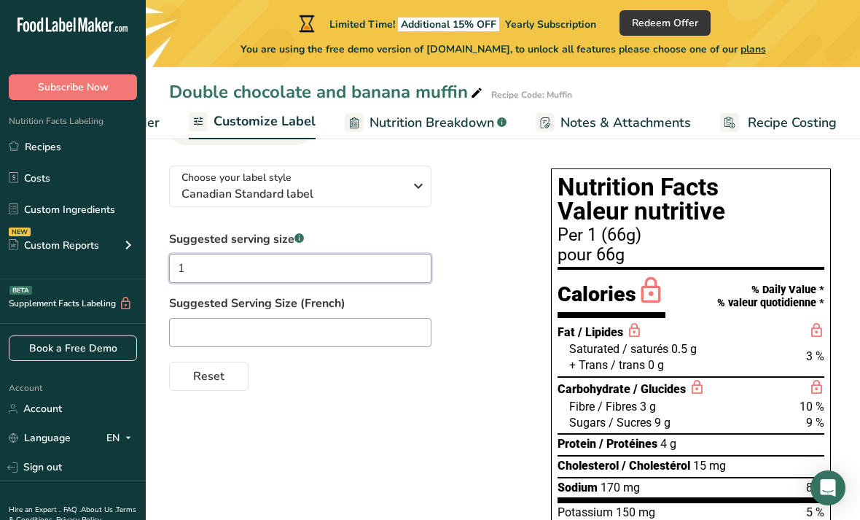
scroll to position [0, 0]
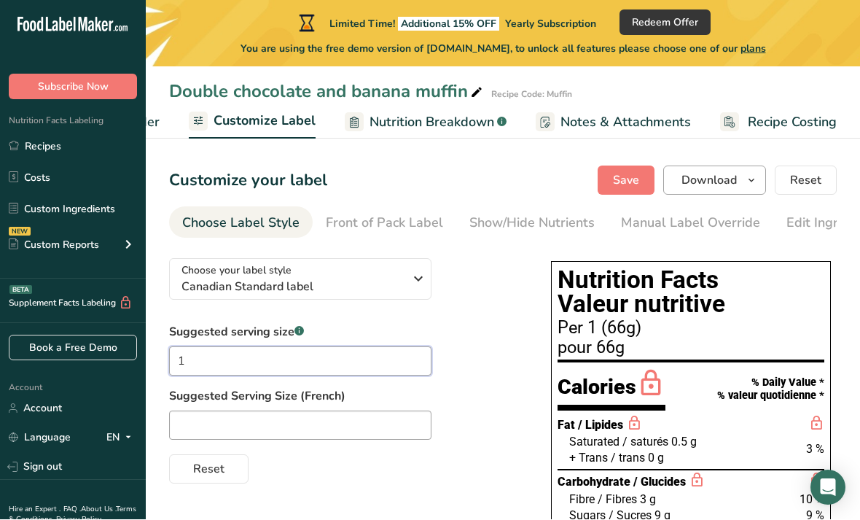
type input "1"
click at [727, 193] on button "Download" at bounding box center [714, 180] width 103 height 29
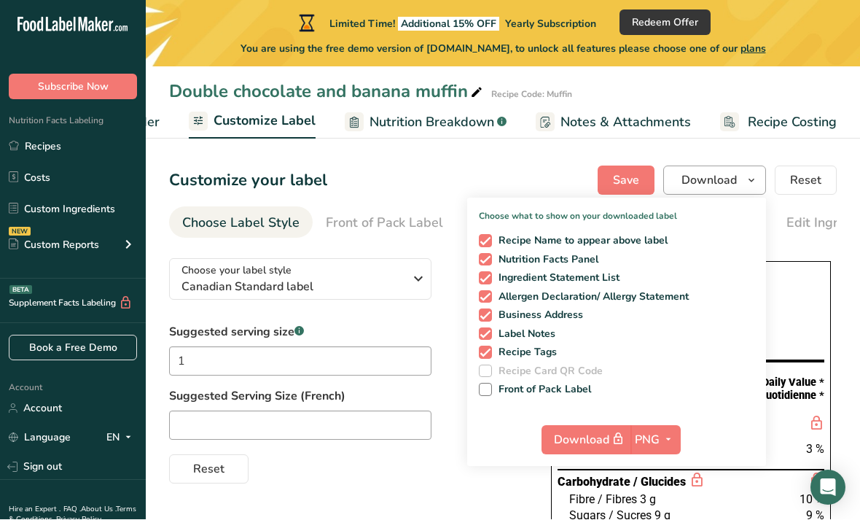
scroll to position [1, 0]
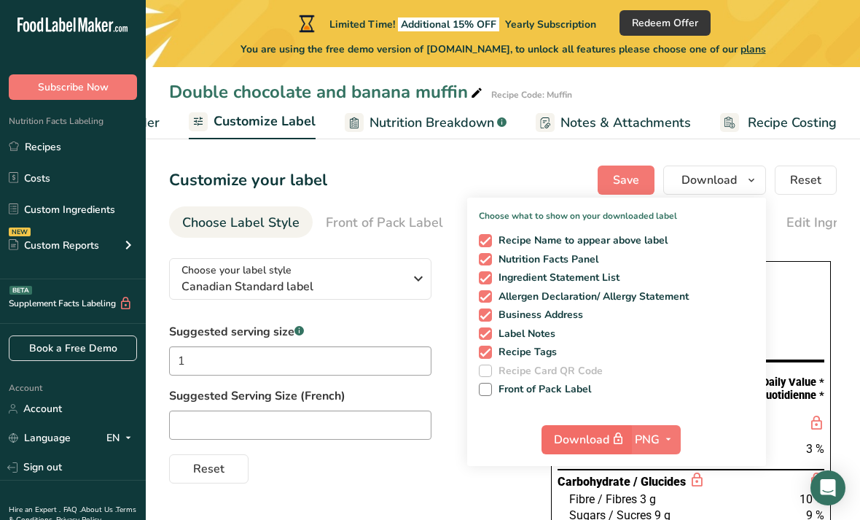
click at [620, 439] on icon "button" at bounding box center [618, 439] width 13 height 20
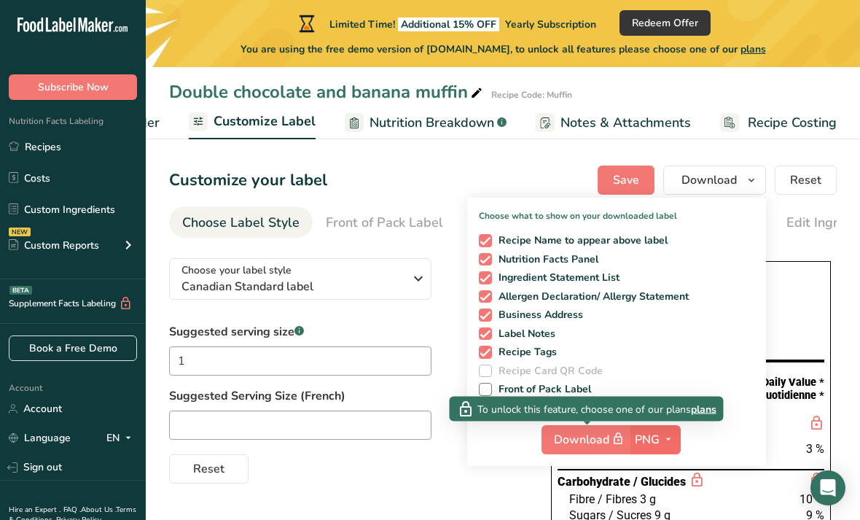
click at [665, 444] on icon "button" at bounding box center [669, 439] width 12 height 18
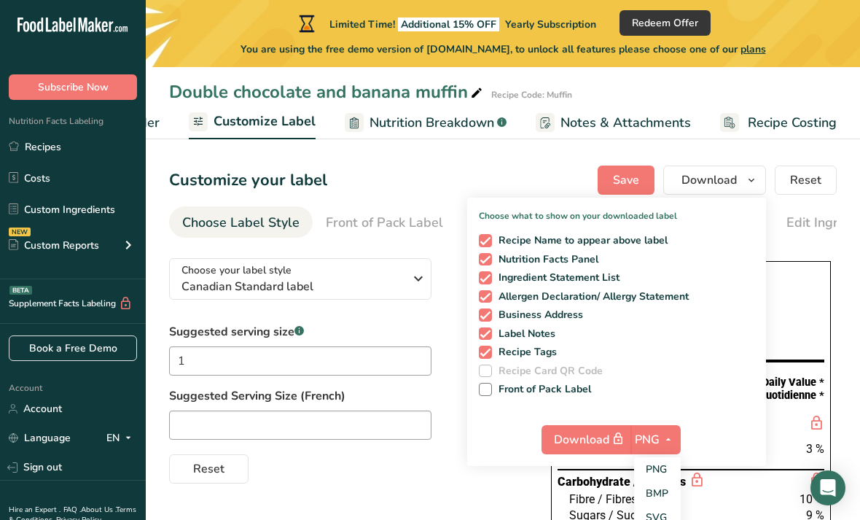
click at [430, 461] on div "Reset" at bounding box center [345, 465] width 353 height 35
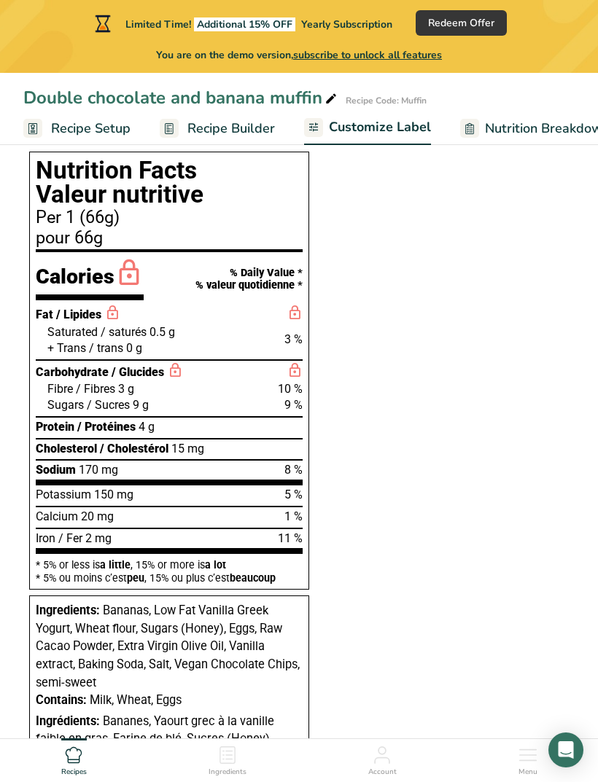
scroll to position [442, 0]
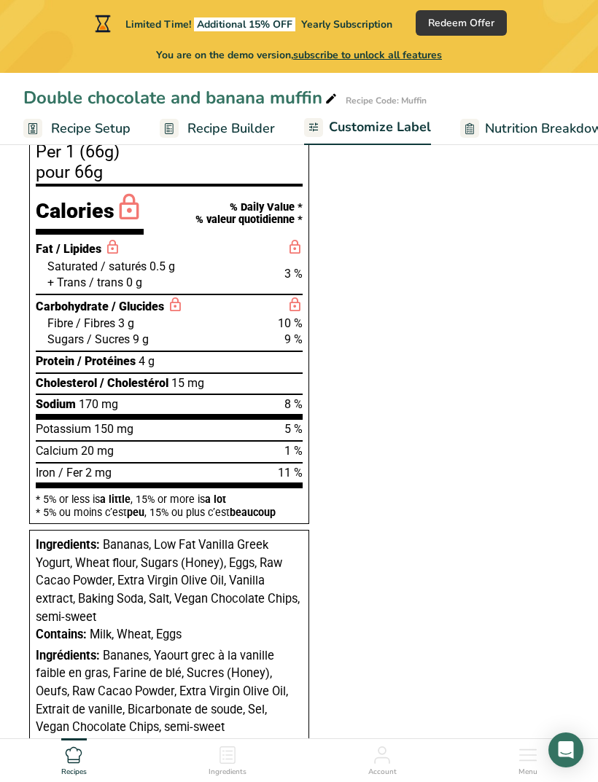
click at [423, 543] on div "Choose your label style Canadian Standard label USA (FDA) Standard FDA label Ta…" at bounding box center [298, 293] width 551 height 964
click at [418, 543] on div "Choose your label style Canadian Standard label USA (FDA) Standard FDA label Ta…" at bounding box center [298, 293] width 551 height 964
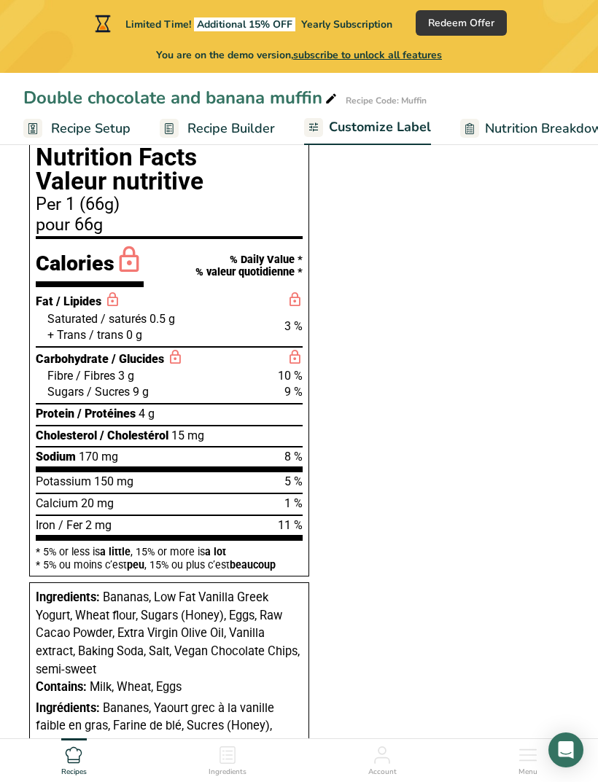
scroll to position [388, 0]
click at [449, 543] on div "Choose your label style Canadian Standard label USA (FDA) Standard FDA label Ta…" at bounding box center [298, 346] width 551 height 964
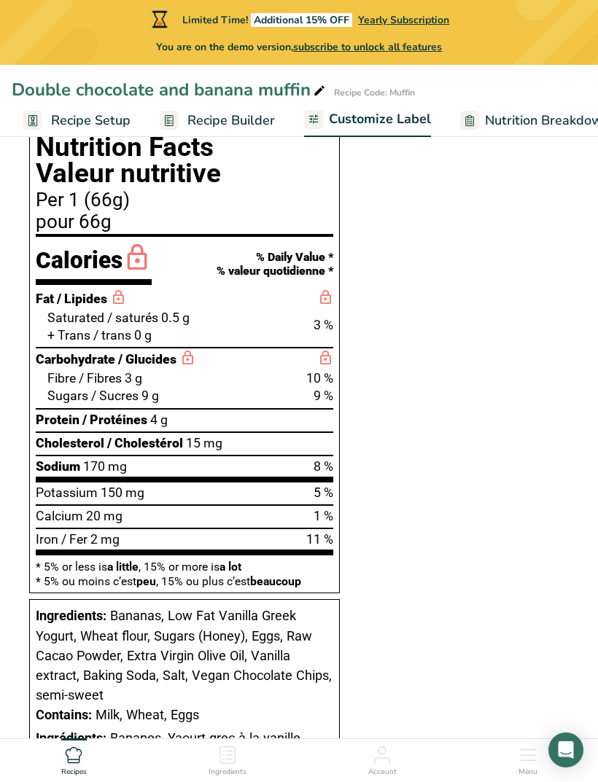
scroll to position [472, 0]
